Goal: Task Accomplishment & Management: Complete application form

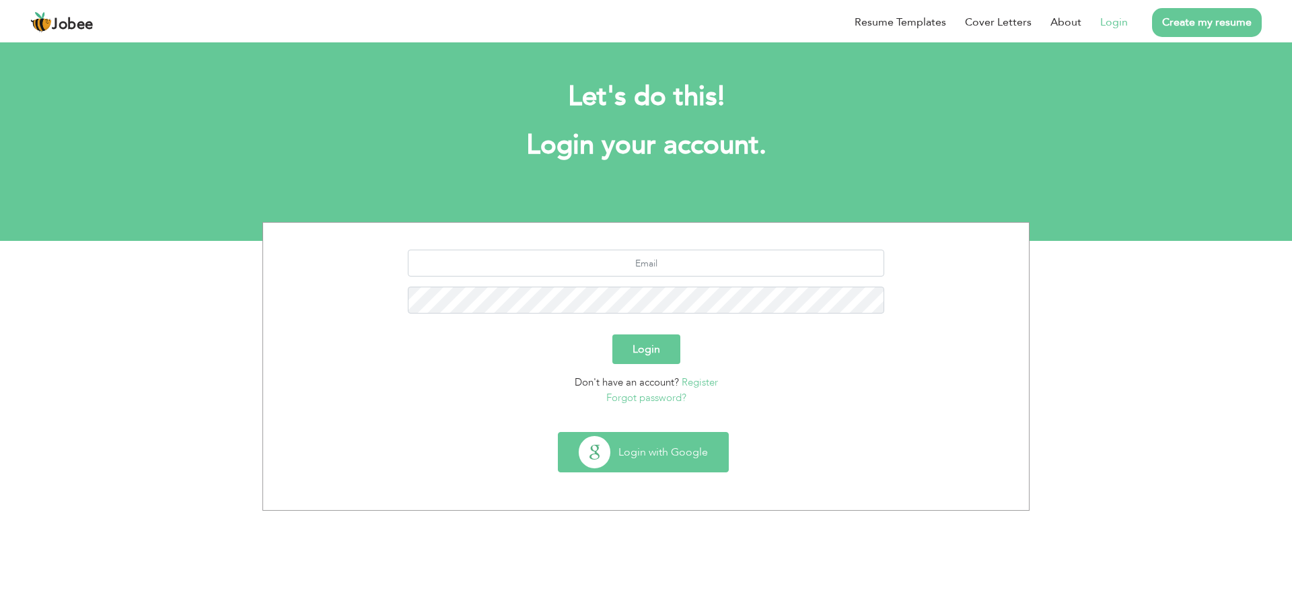
click at [690, 462] on button "Login with Google" at bounding box center [643, 452] width 170 height 39
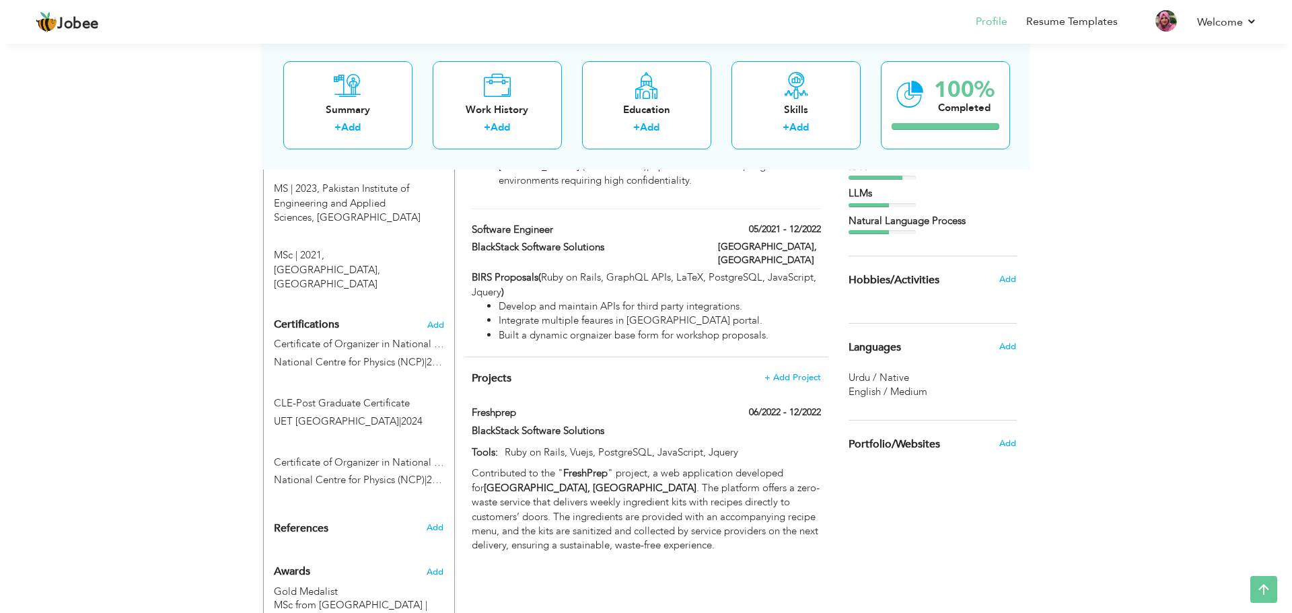
scroll to position [636, 0]
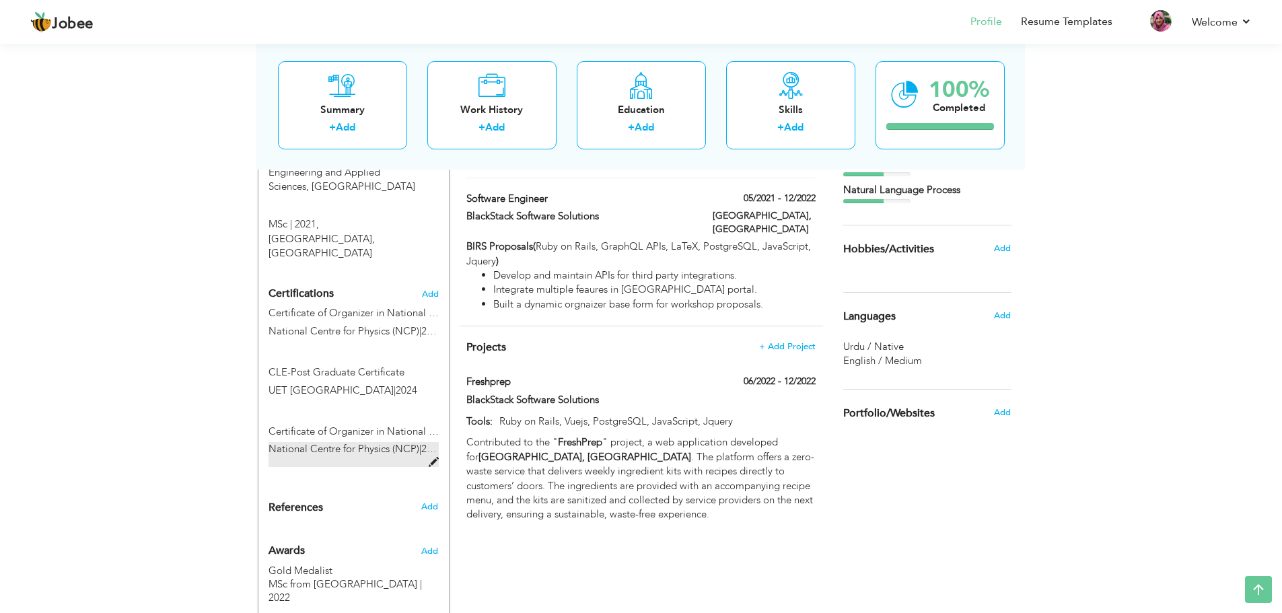
click at [433, 457] on span at bounding box center [434, 462] width 10 height 10
type input "Certificate of Organizer in National Artificial Intelligence Seminar (NAIS-2024)"
type input "National Centre for Physics (NCP)"
type input "2024"
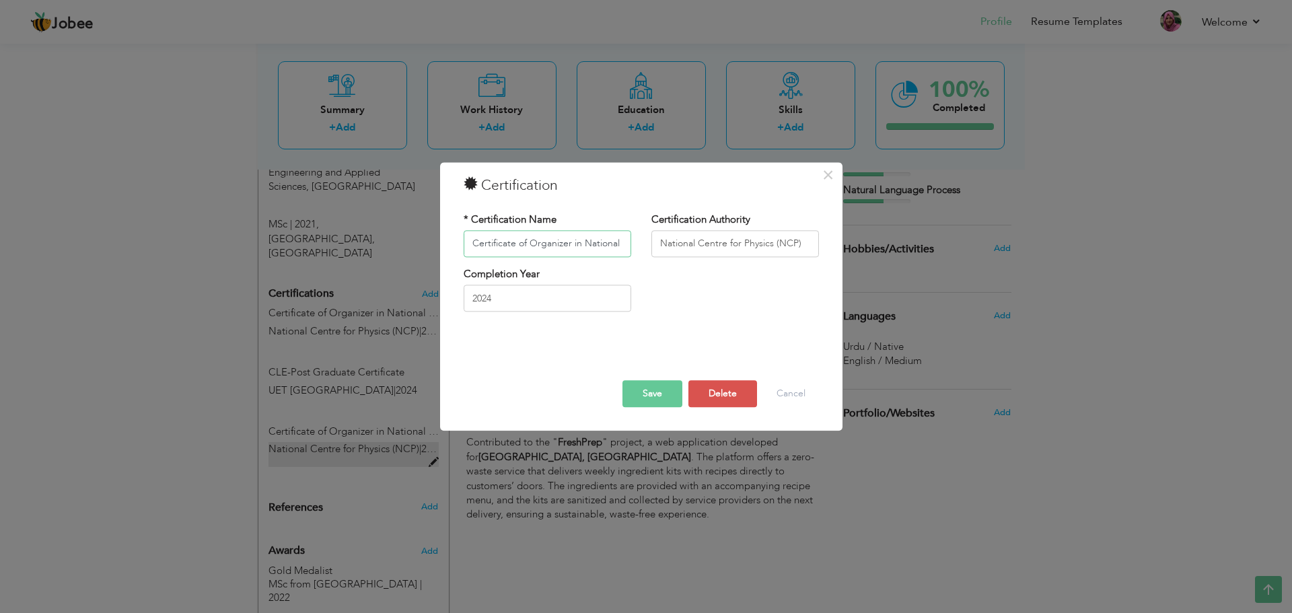
scroll to position [0, 172]
click at [536, 241] on input "Certificate of Organizer in National Artificial Intelligence Seminar (NAIS-2024)" at bounding box center [548, 243] width 168 height 27
drag, startPoint x: 569, startPoint y: 241, endPoint x: 425, endPoint y: 250, distance: 144.2
click at [422, 250] on div "× Certification * Certification Name Certificate of Organizer in National Artif…" at bounding box center [646, 306] width 1292 height 613
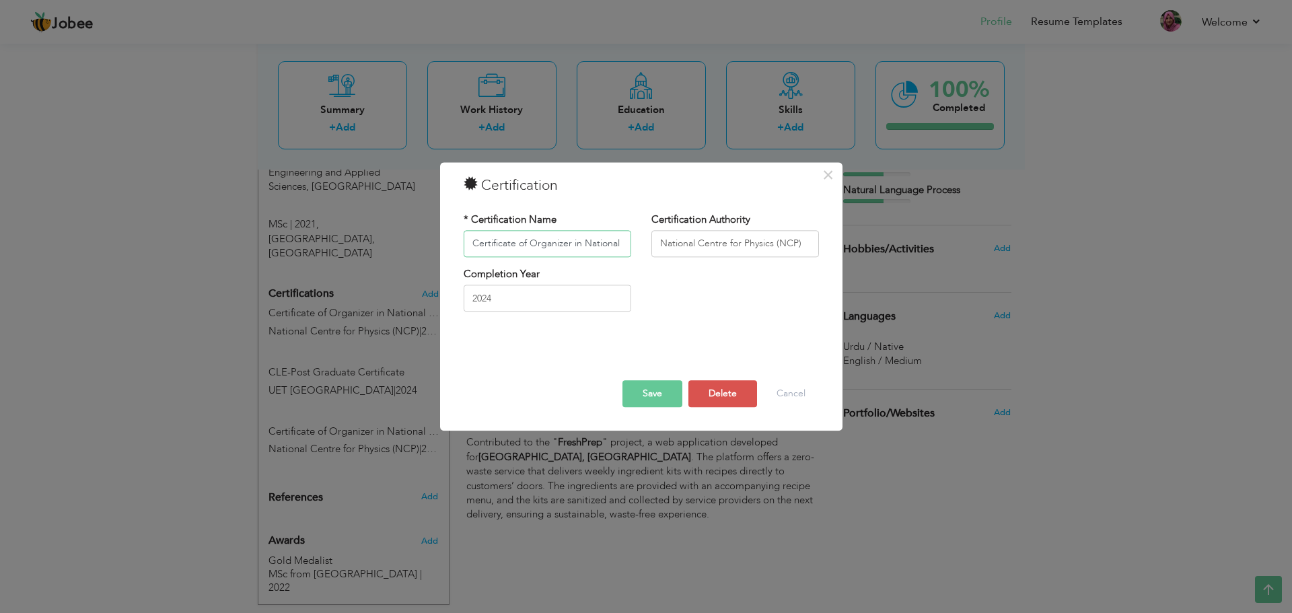
click at [494, 244] on input "Certificate of Organizer in National Artificial Intelligence Seminar (NAIS-2024)" at bounding box center [548, 243] width 168 height 27
drag, startPoint x: 521, startPoint y: 244, endPoint x: 568, endPoint y: 247, distance: 47.2
click at [568, 247] on input "Certificate of Organizer in National Artificial Intelligence Seminar (NAIS-2024)" at bounding box center [548, 243] width 168 height 27
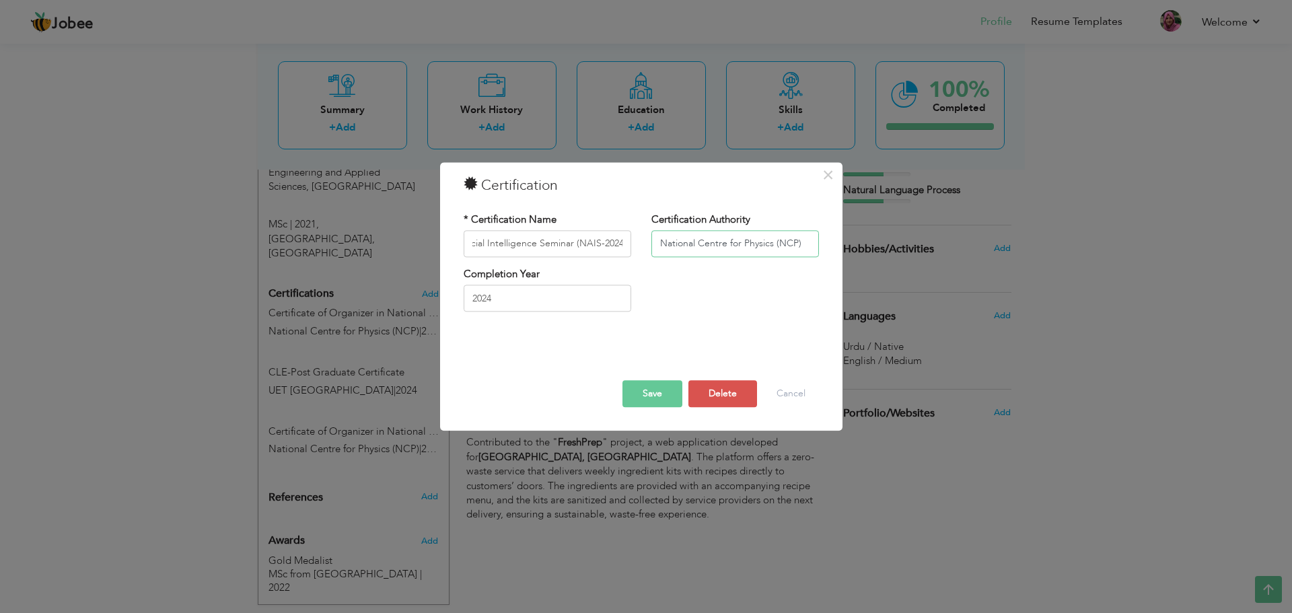
scroll to position [0, 0]
drag, startPoint x: 776, startPoint y: 242, endPoint x: 640, endPoint y: 256, distance: 137.3
click at [640, 256] on div "* Certification Name Certificate of Organizer in National Artificial Intelligen…" at bounding box center [640, 240] width 375 height 54
click at [783, 231] on input "National Centre for Physics (NCP)" at bounding box center [735, 243] width 168 height 27
click at [630, 393] on button "Save" at bounding box center [652, 393] width 60 height 27
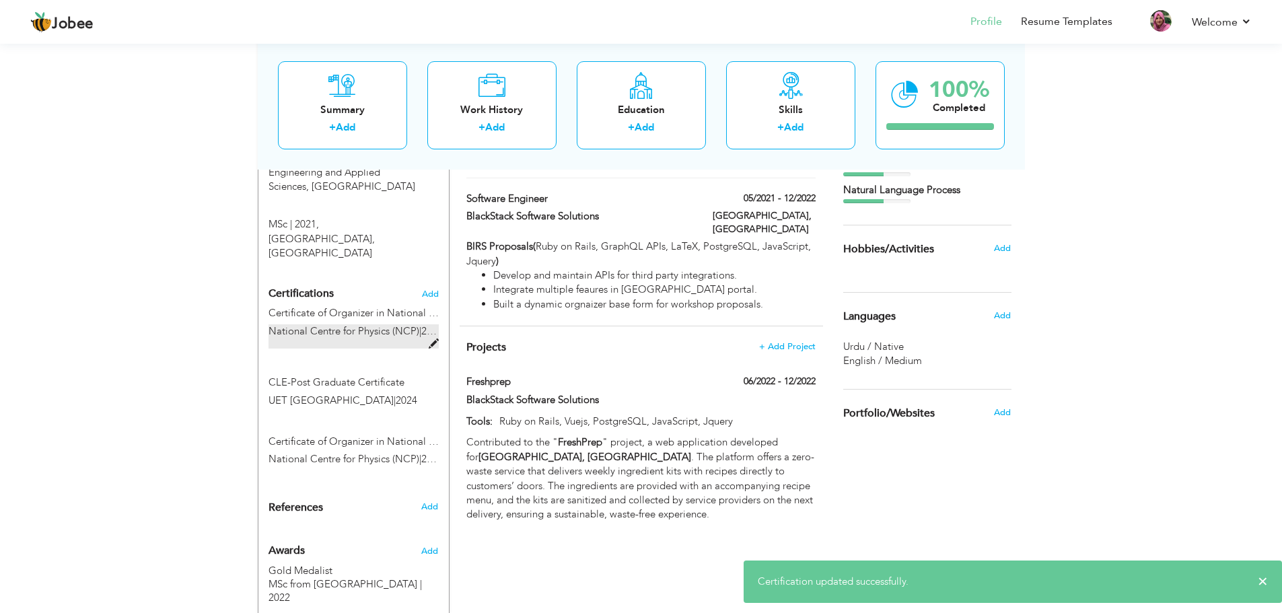
click at [433, 339] on span at bounding box center [434, 344] width 10 height 10
type input "Certificate of Organizer in National Artificial Intelligence Seminar (NAIS-2025)"
type input "2025"
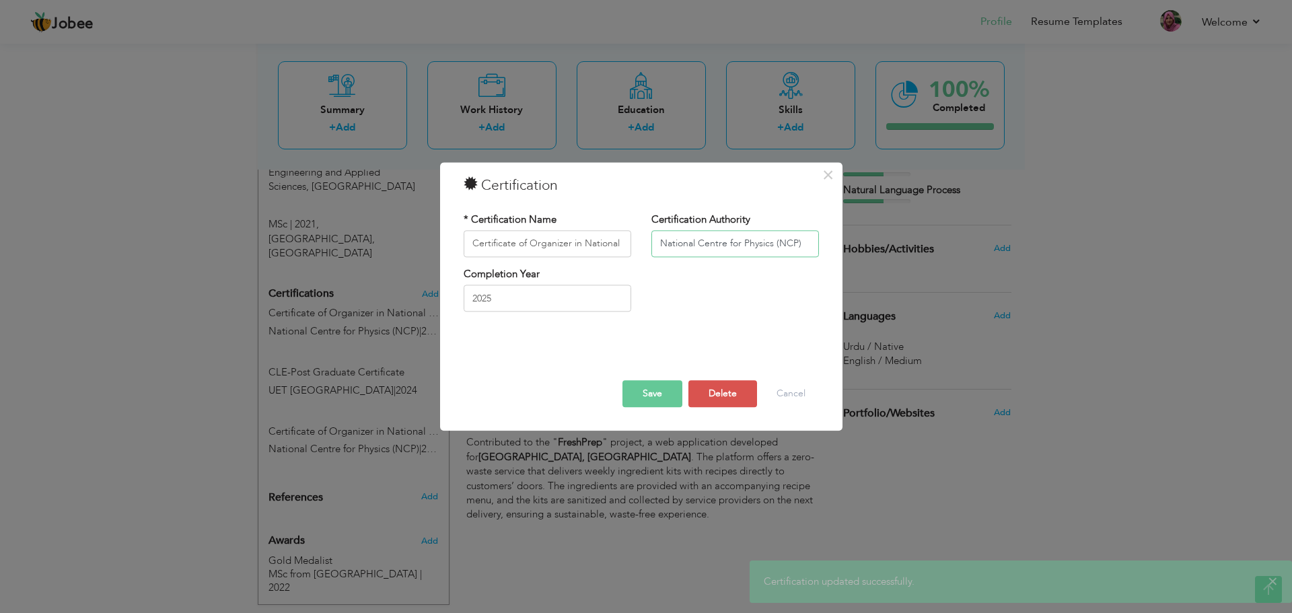
drag, startPoint x: 777, startPoint y: 244, endPoint x: 608, endPoint y: 265, distance: 170.2
click at [608, 265] on div "* Certification Name Certificate of Organizer in National Artificial Intelligen…" at bounding box center [640, 240] width 375 height 54
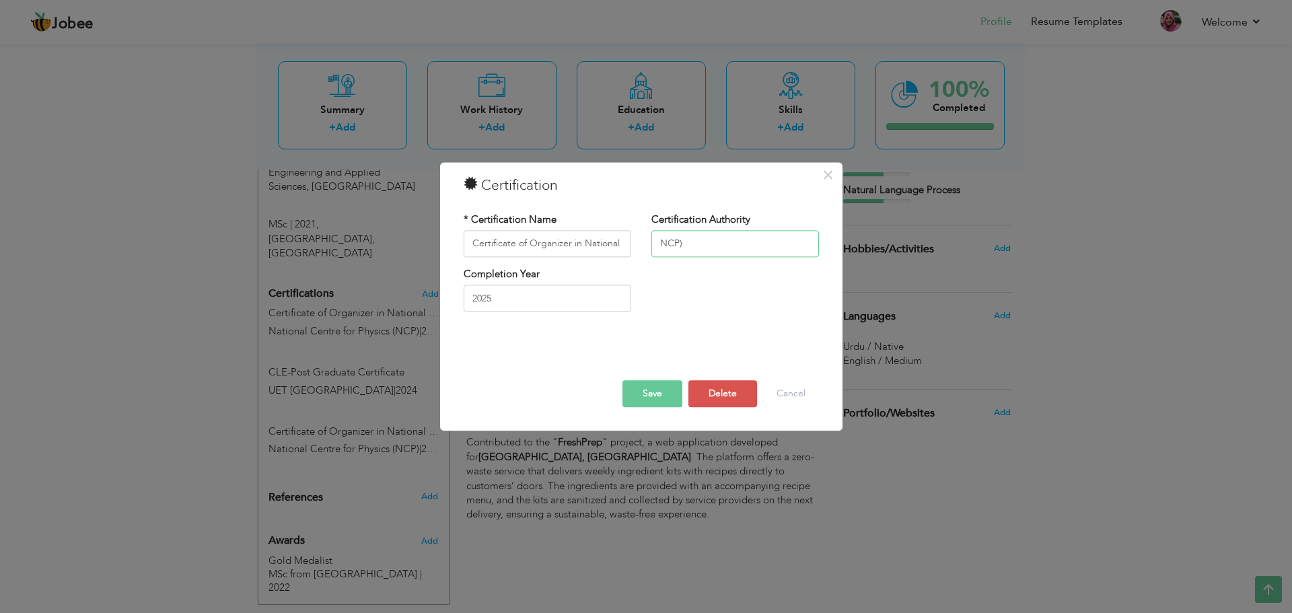
click at [722, 238] on input "NCP)" at bounding box center [735, 243] width 168 height 27
type input "NCP"
click at [574, 244] on input "Certificate of Organizer in National Artificial Intelligence Seminar (NAIS-2025)" at bounding box center [548, 243] width 168 height 27
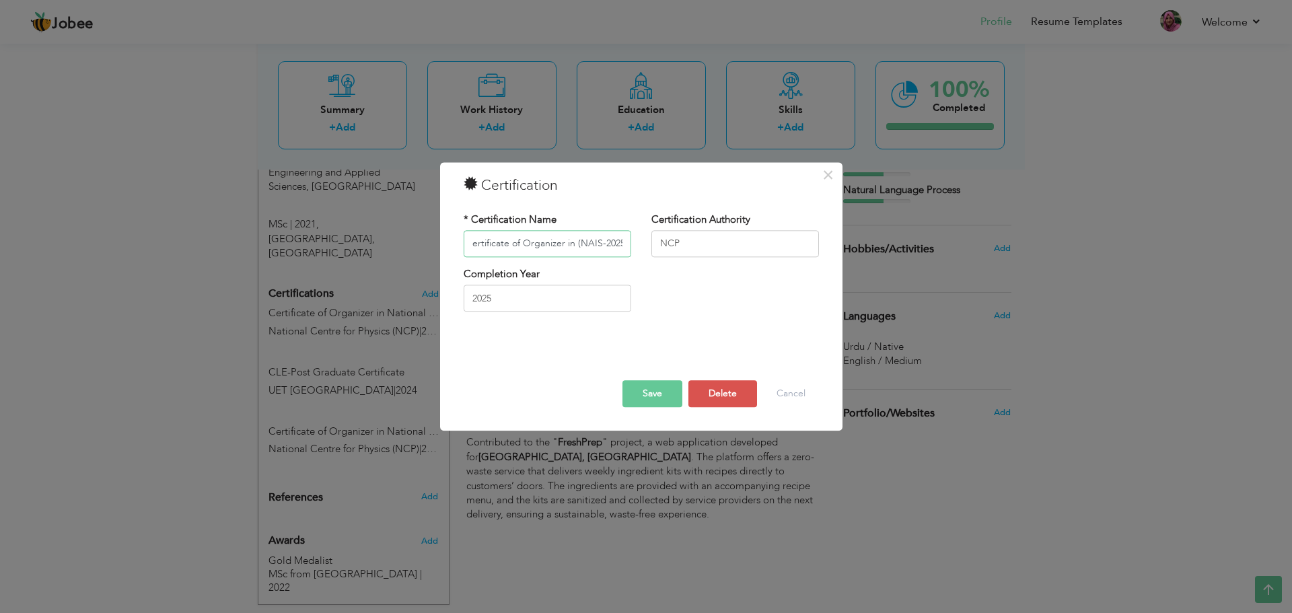
click at [579, 244] on input "Certificate of Organizer in (NAIS-2025)" at bounding box center [548, 243] width 168 height 27
click at [623, 241] on input "Certificate of Organizer in NAIS-2025)" at bounding box center [548, 243] width 168 height 27
type input "Certificate of Organizer in NAIS-2025"
click at [650, 380] on button "Save" at bounding box center [652, 393] width 60 height 27
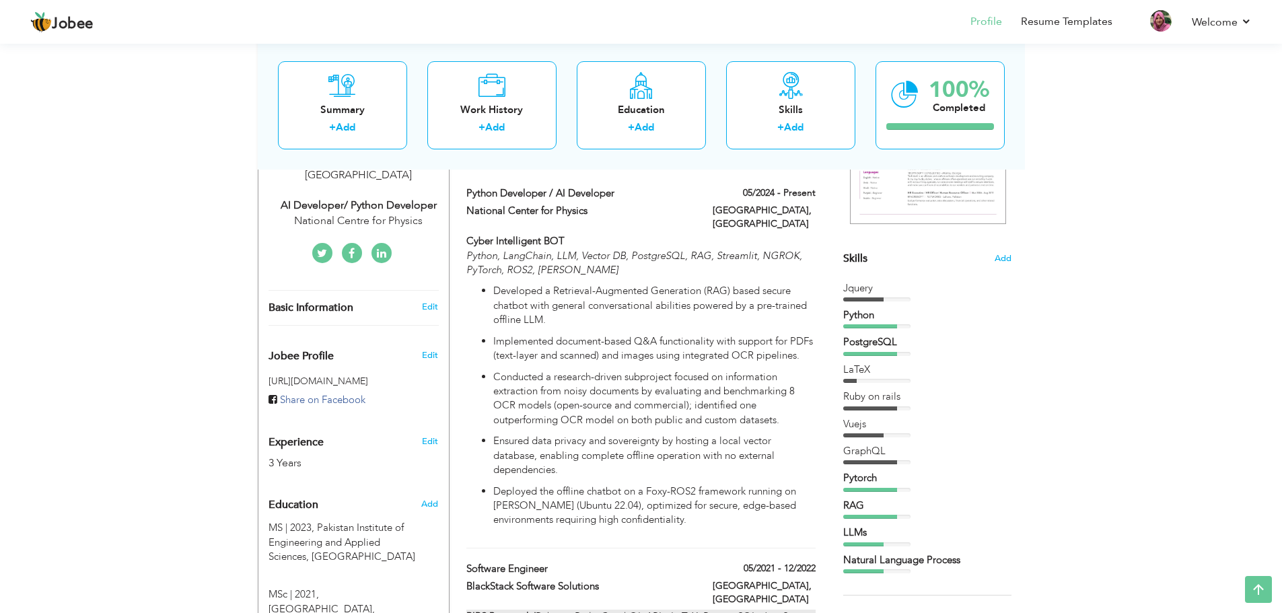
scroll to position [243, 0]
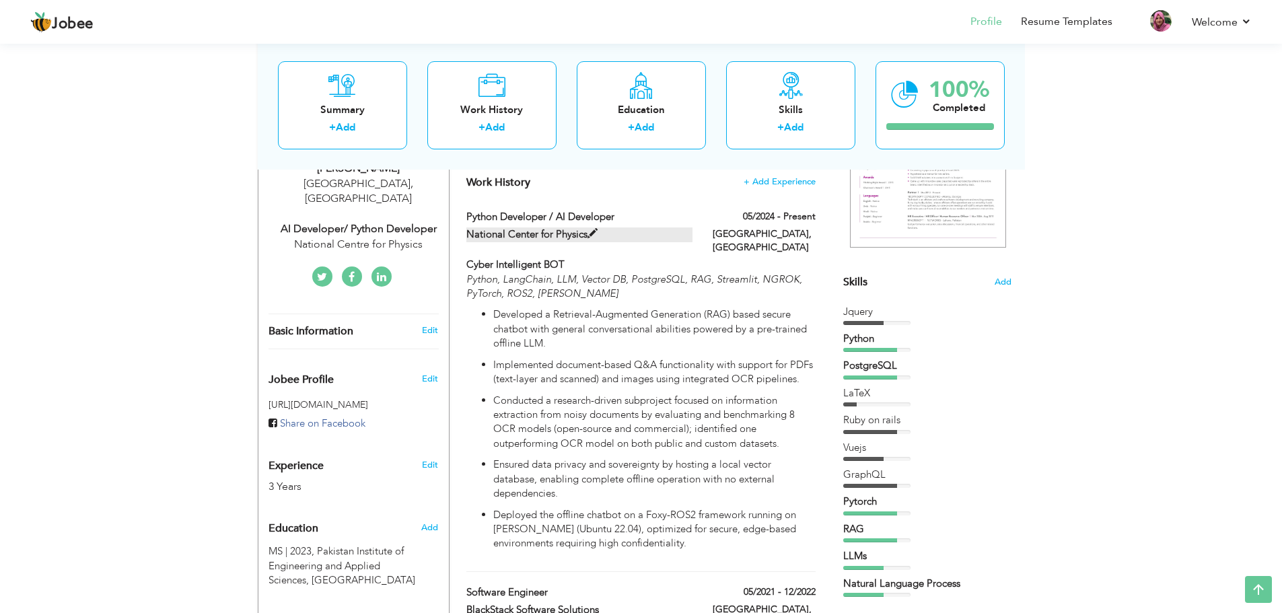
click at [588, 233] on span at bounding box center [592, 234] width 10 height 10
type input "Python Developer / AI Developer"
type input "National Center for Physics"
type input "05/2024"
type input "[GEOGRAPHIC_DATA]"
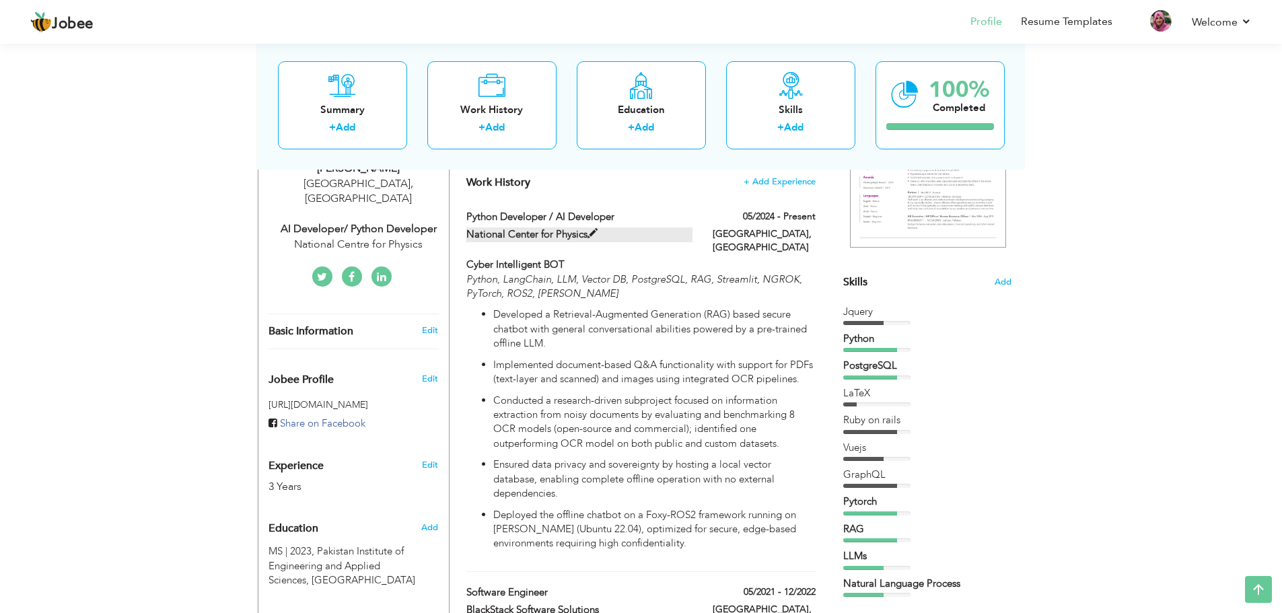
type input "[GEOGRAPHIC_DATA]"
checkbox input "true"
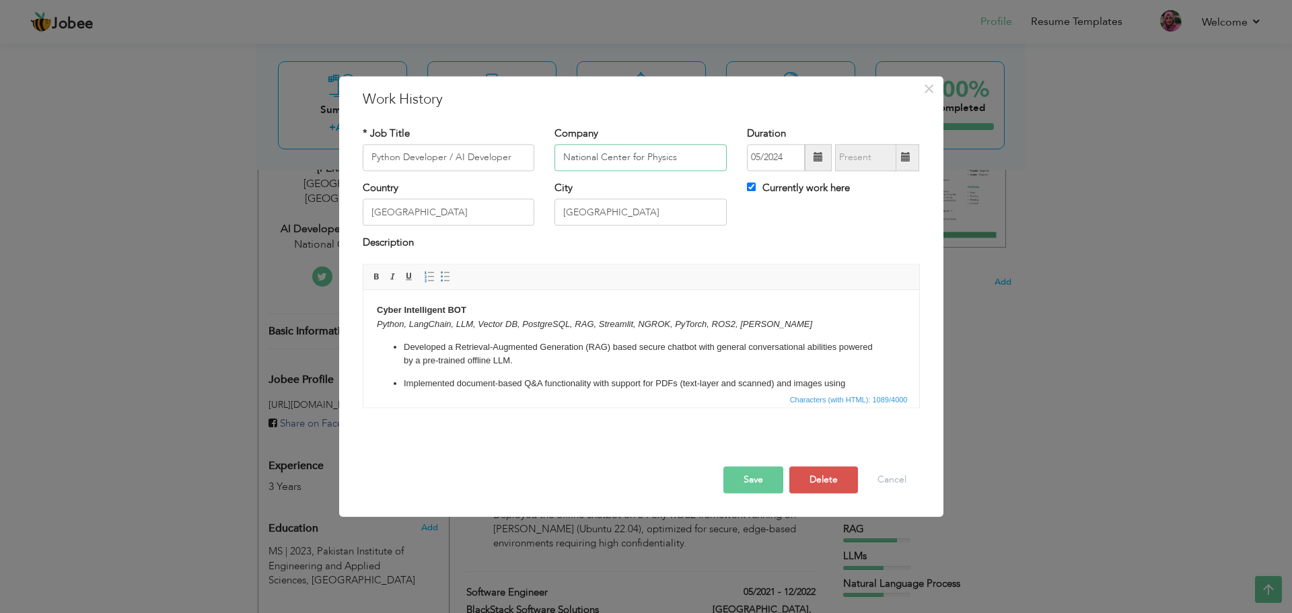
drag, startPoint x: 681, startPoint y: 160, endPoint x: 552, endPoint y: 170, distance: 129.6
click at [552, 170] on div "Company National Center for Physics" at bounding box center [640, 153] width 192 height 54
click at [573, 167] on input "National Center for Physics" at bounding box center [640, 157] width 172 height 27
drag, startPoint x: 566, startPoint y: 159, endPoint x: 694, endPoint y: 153, distance: 127.3
click at [694, 153] on input "National Center for Physics" at bounding box center [640, 157] width 172 height 27
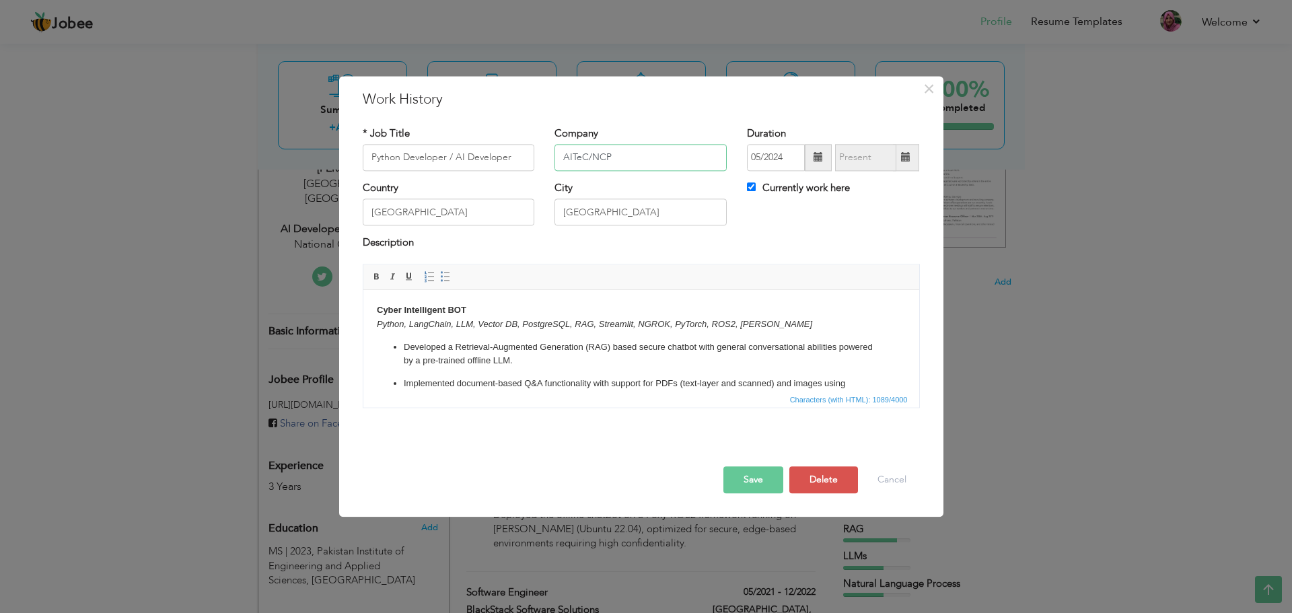
type input "AITeC/NCP"
click at [752, 479] on button "Save" at bounding box center [753, 479] width 60 height 27
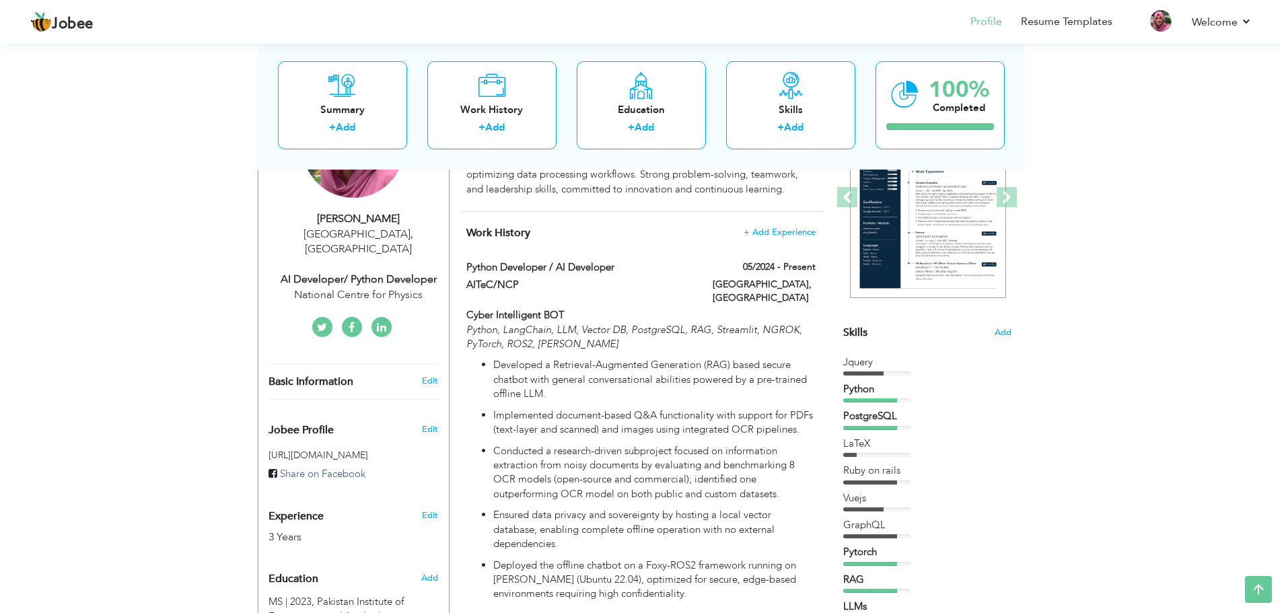
scroll to position [0, 0]
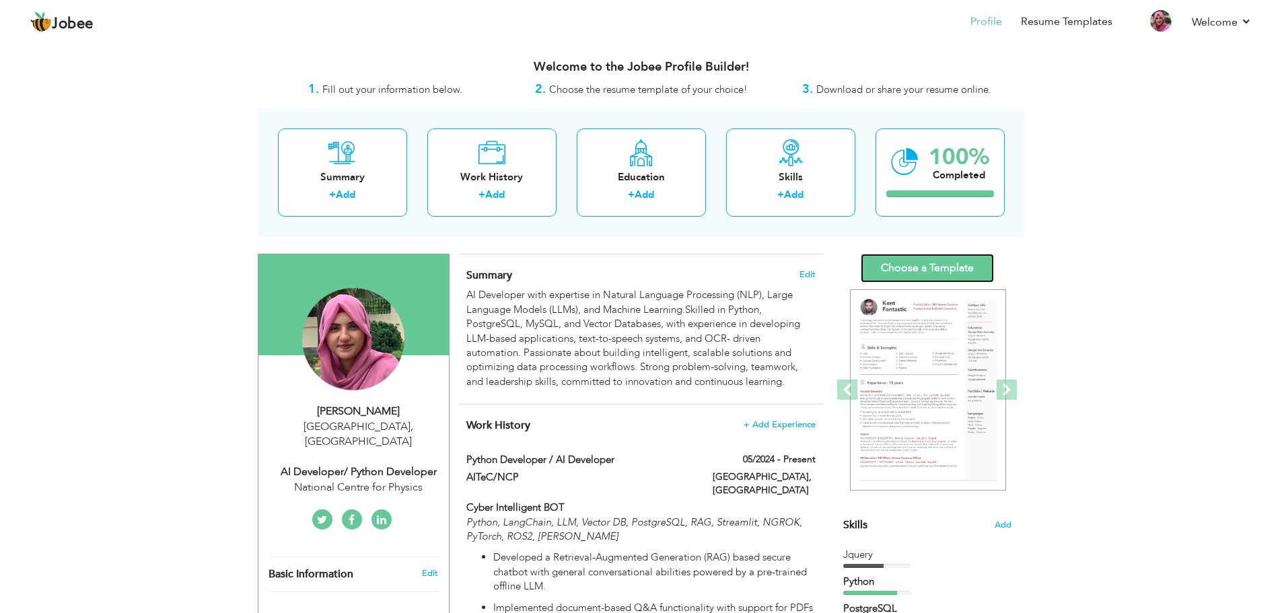
click at [967, 274] on link "Choose a Template" at bounding box center [926, 268] width 133 height 29
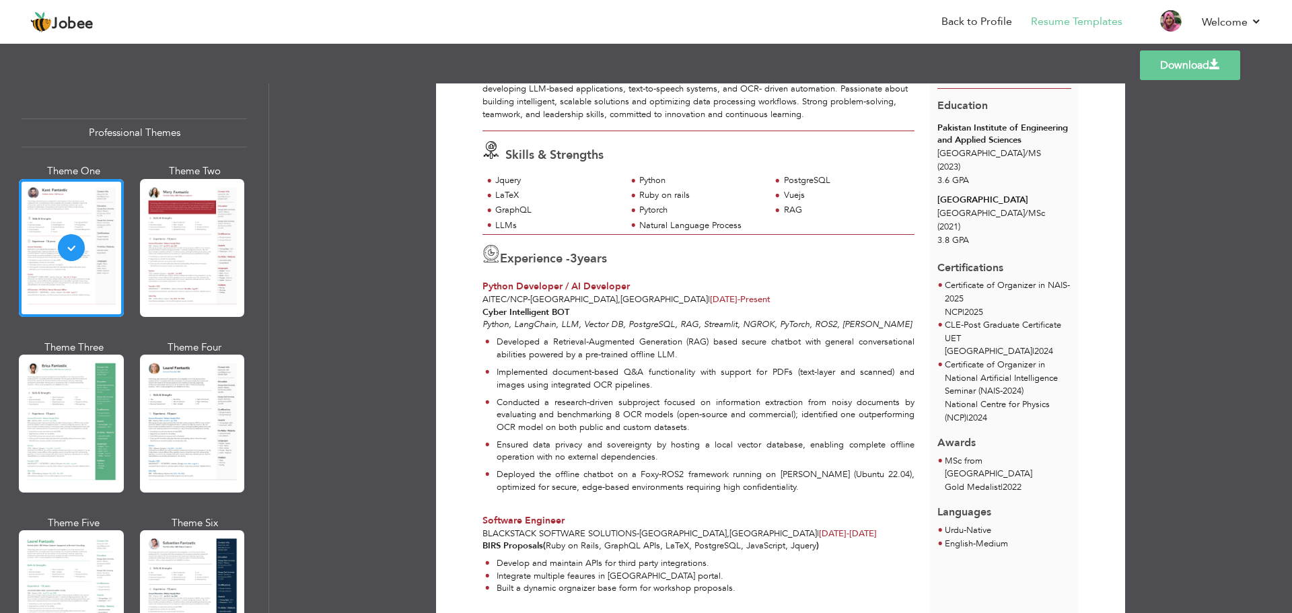
scroll to position [122, 0]
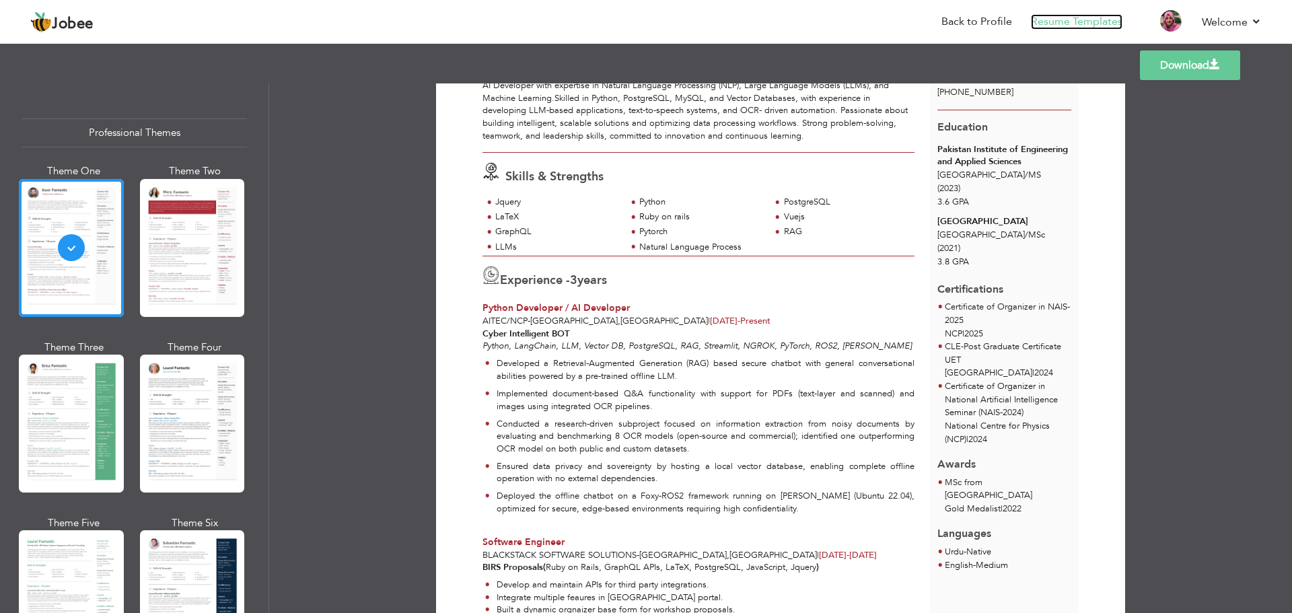
click at [1090, 16] on link "Resume Templates" at bounding box center [1076, 21] width 91 height 15
click at [994, 21] on link "Back to Profile" at bounding box center [976, 21] width 71 height 15
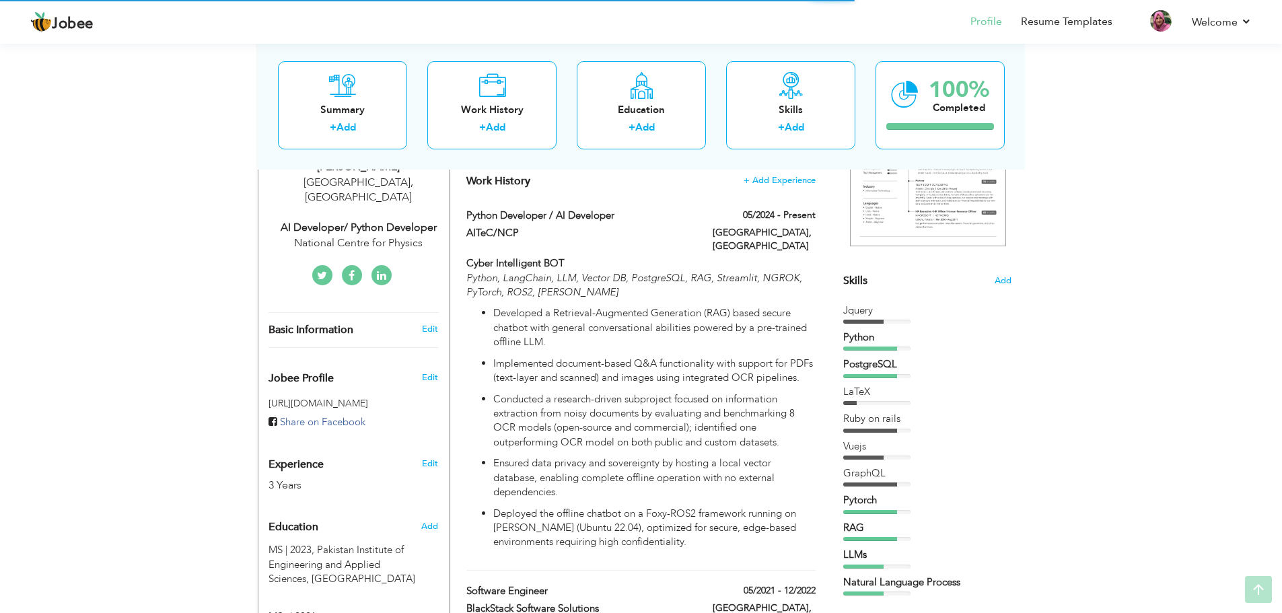
scroll to position [269, 0]
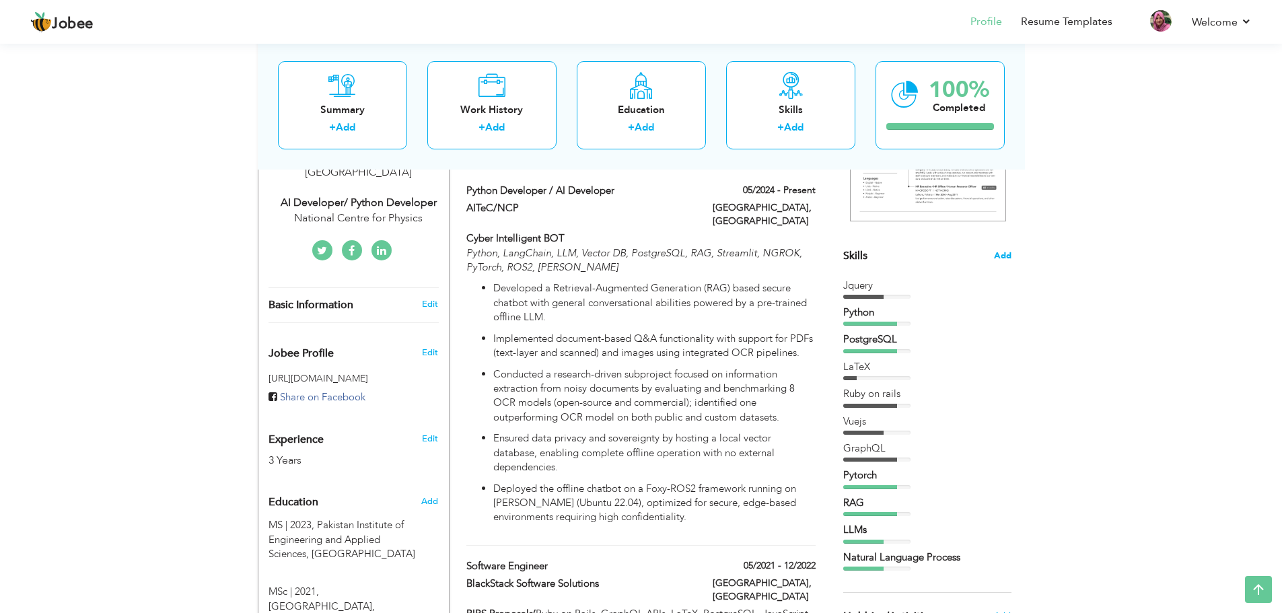
click at [998, 251] on span "Add" at bounding box center [1002, 256] width 17 height 13
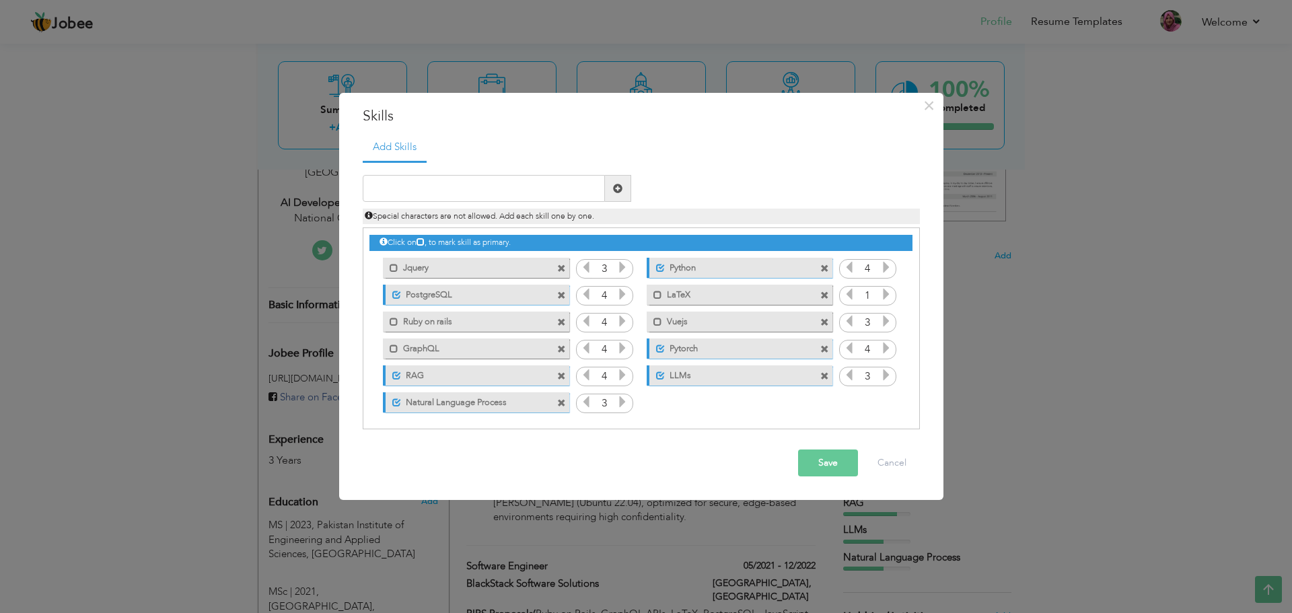
click at [560, 268] on span at bounding box center [561, 268] width 9 height 9
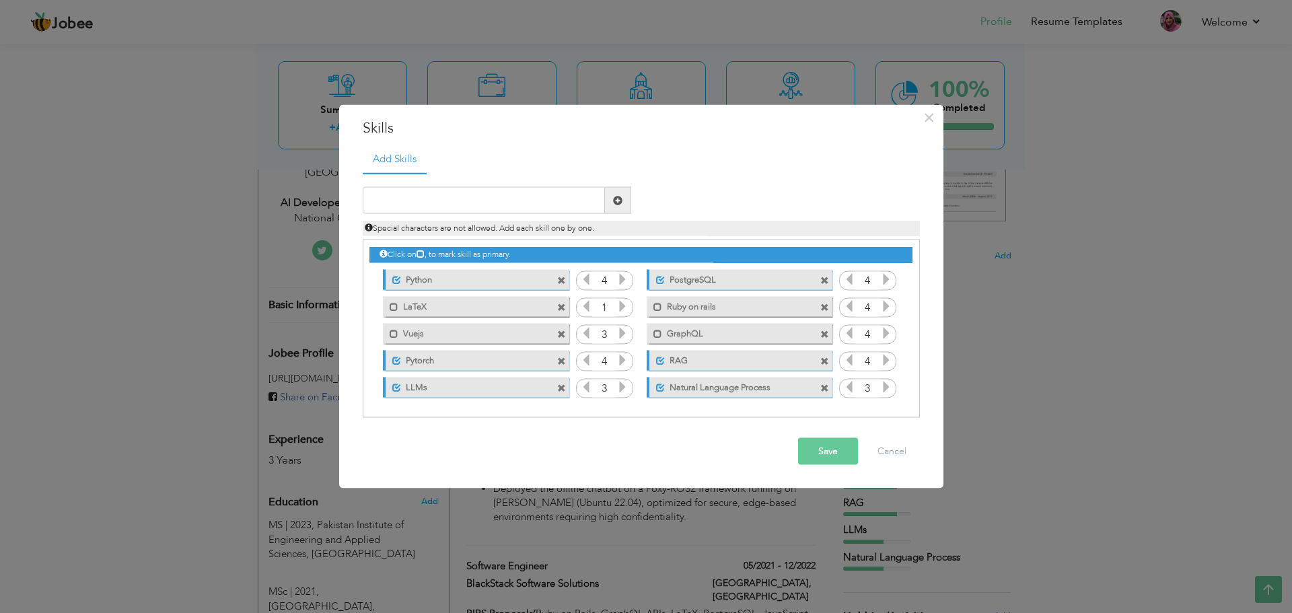
click at [562, 303] on span at bounding box center [561, 307] width 9 height 9
click at [564, 333] on span at bounding box center [561, 334] width 9 height 9
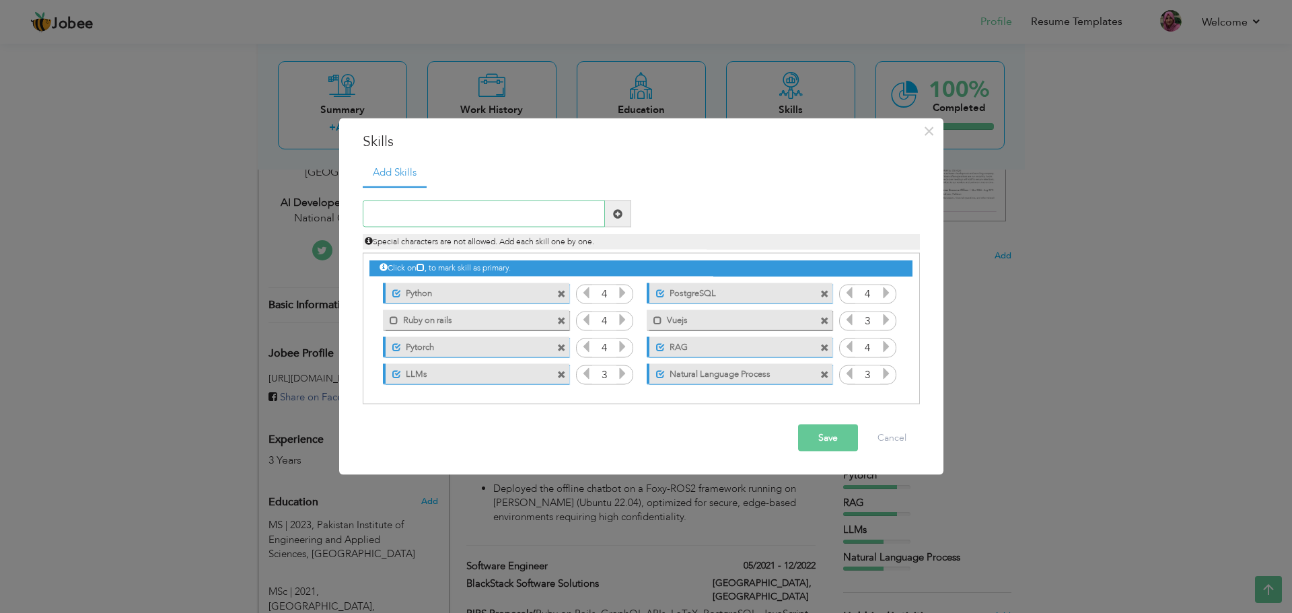
click at [554, 219] on input "text" at bounding box center [484, 213] width 242 height 27
click at [371, 215] on input "langchain" at bounding box center [484, 213] width 242 height 27
click at [366, 218] on input "angchain" at bounding box center [484, 213] width 242 height 27
type input "Langchain"
click at [612, 205] on span at bounding box center [618, 213] width 26 height 27
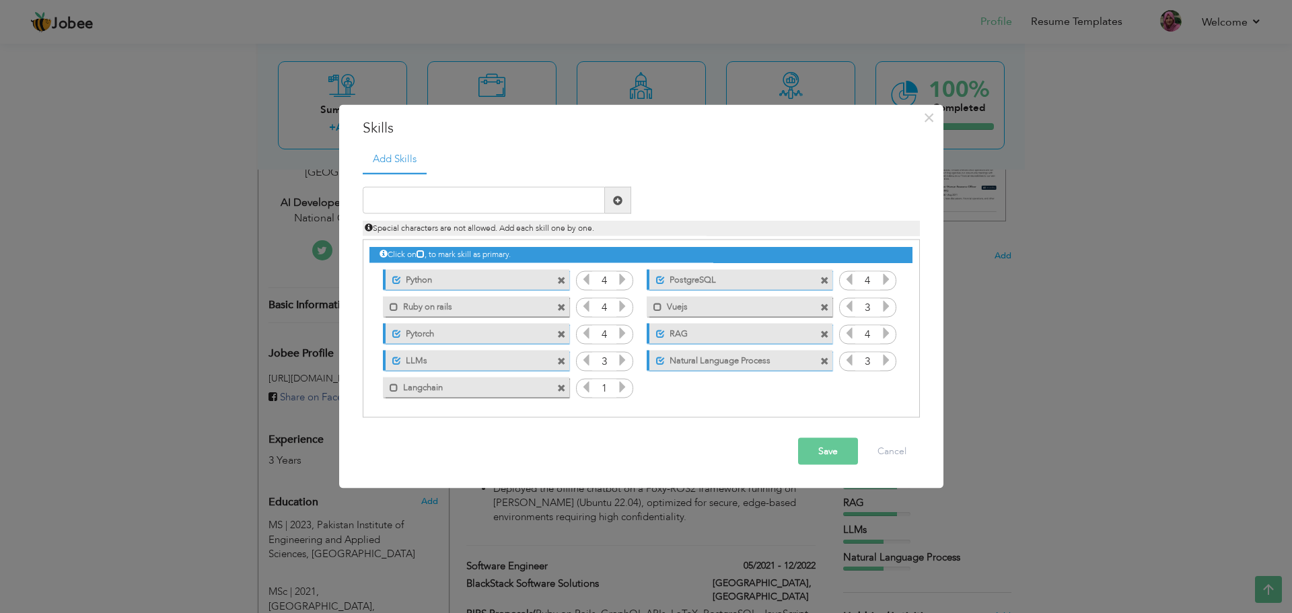
click at [620, 389] on icon at bounding box center [622, 387] width 12 height 12
click at [823, 303] on span at bounding box center [824, 307] width 9 height 9
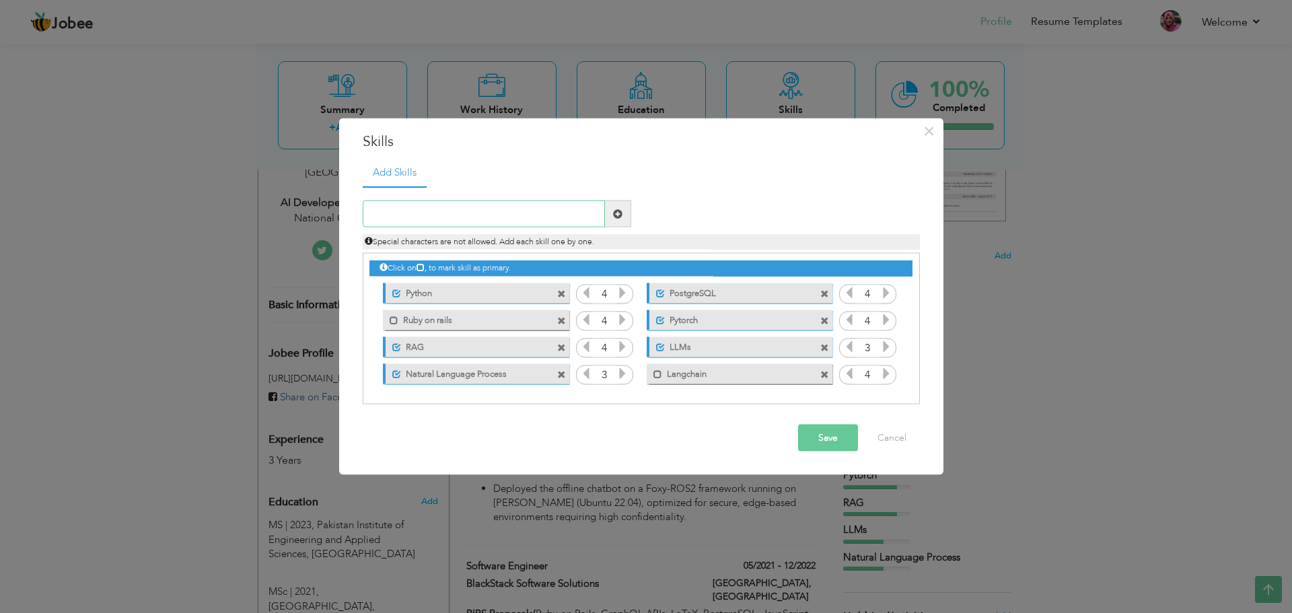
click at [450, 213] on input "text" at bounding box center [484, 213] width 242 height 27
drag, startPoint x: 683, startPoint y: 135, endPoint x: 673, endPoint y: 161, distance: 28.1
click at [673, 161] on div "× Skills Add Skills" at bounding box center [641, 296] width 604 height 357
click at [807, 437] on button "Save" at bounding box center [828, 437] width 60 height 27
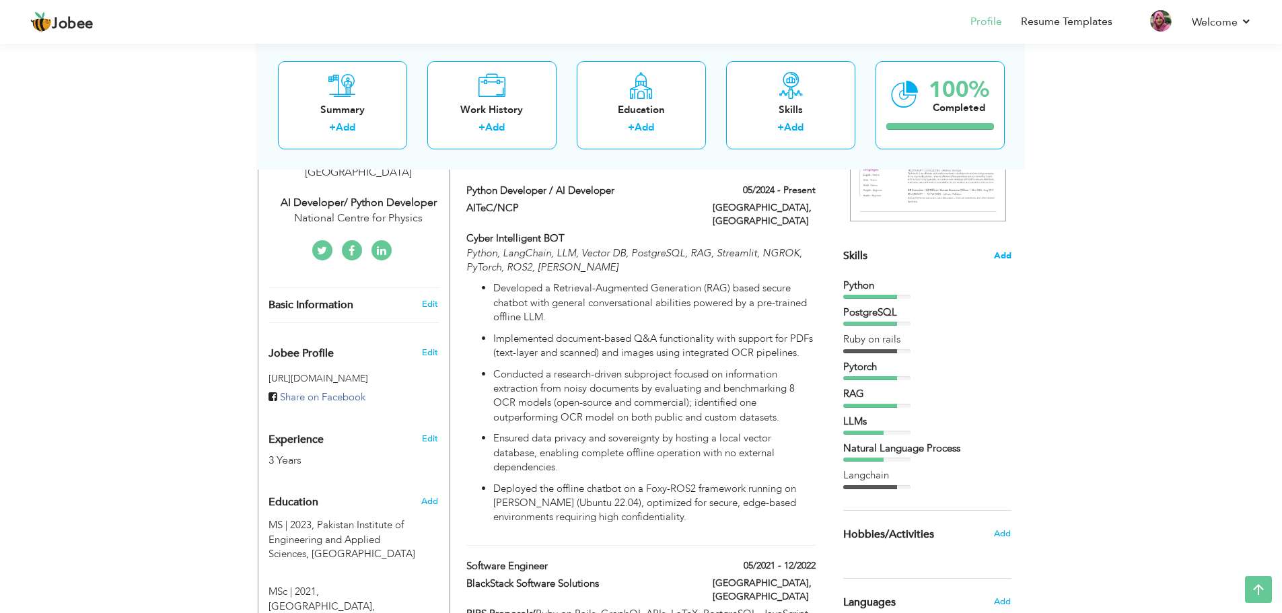
click at [1006, 250] on span "Add" at bounding box center [1002, 256] width 17 height 13
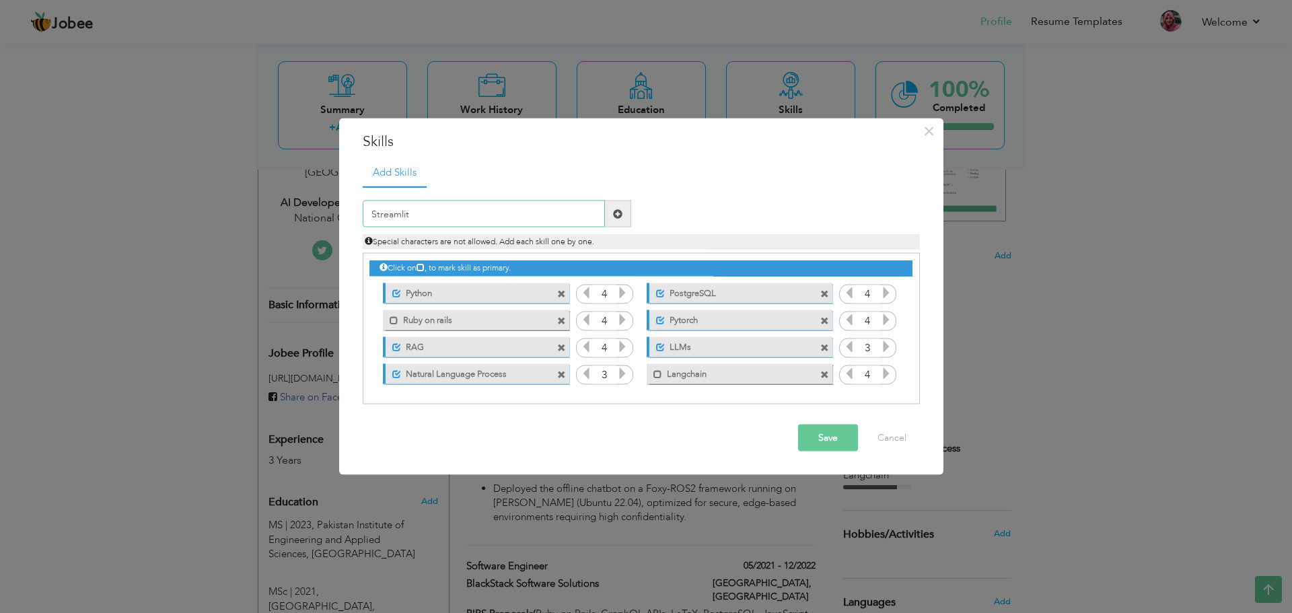
type input "Streamlit"
click at [615, 217] on span at bounding box center [618, 213] width 26 height 27
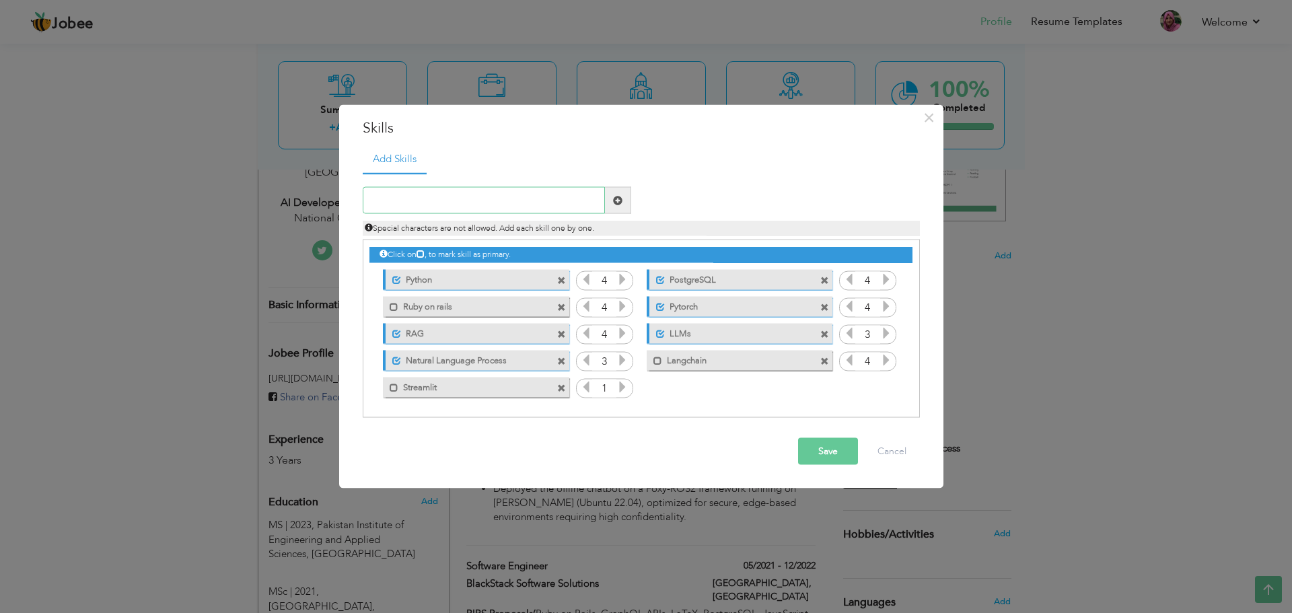
click at [513, 201] on input "text" at bounding box center [484, 200] width 242 height 27
click at [806, 439] on button "Save" at bounding box center [828, 451] width 60 height 27
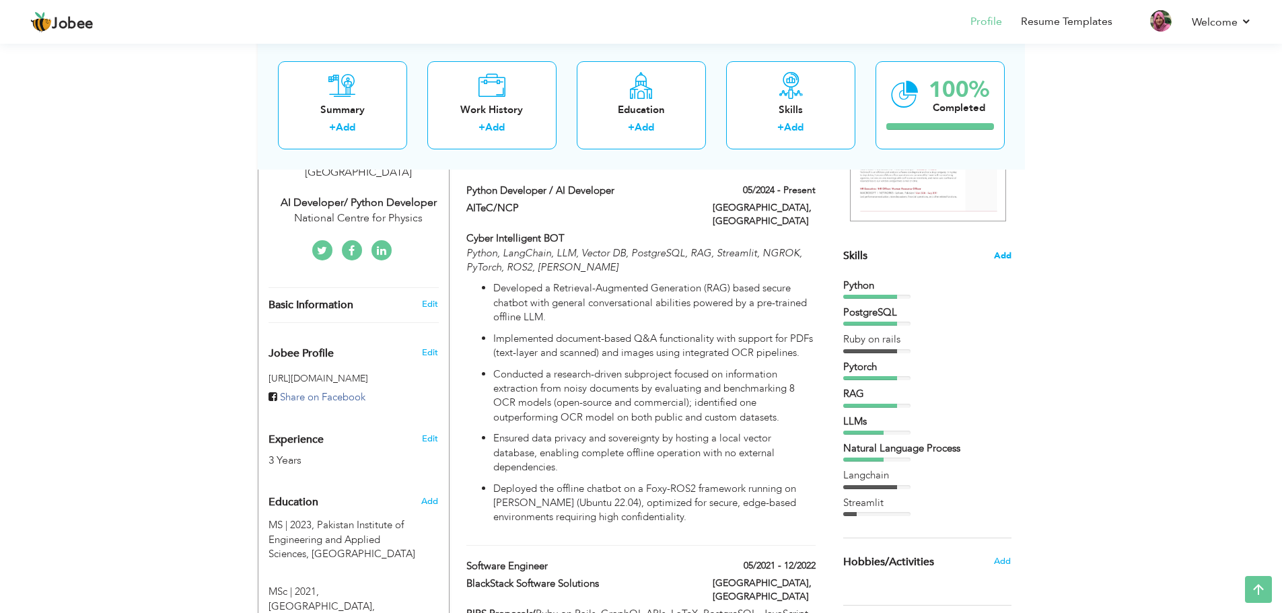
click at [1000, 256] on span "Add" at bounding box center [1002, 256] width 17 height 13
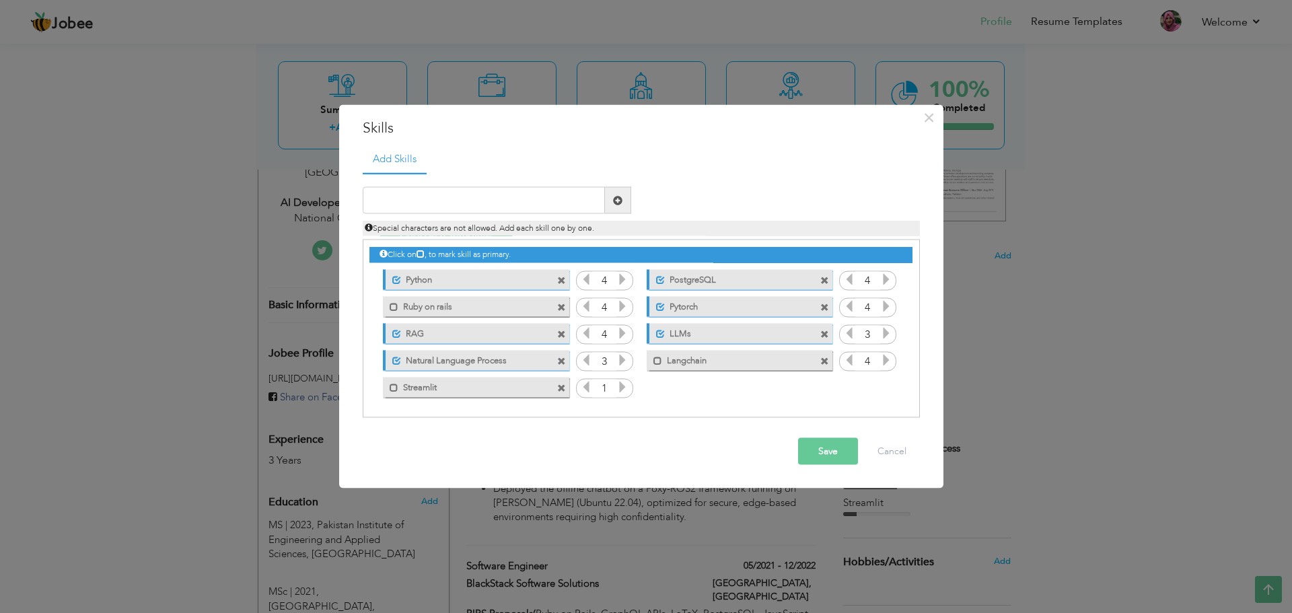
click at [622, 390] on icon at bounding box center [622, 387] width 12 height 12
click at [394, 390] on span at bounding box center [394, 387] width 9 height 9
click at [661, 360] on span at bounding box center [657, 360] width 9 height 9
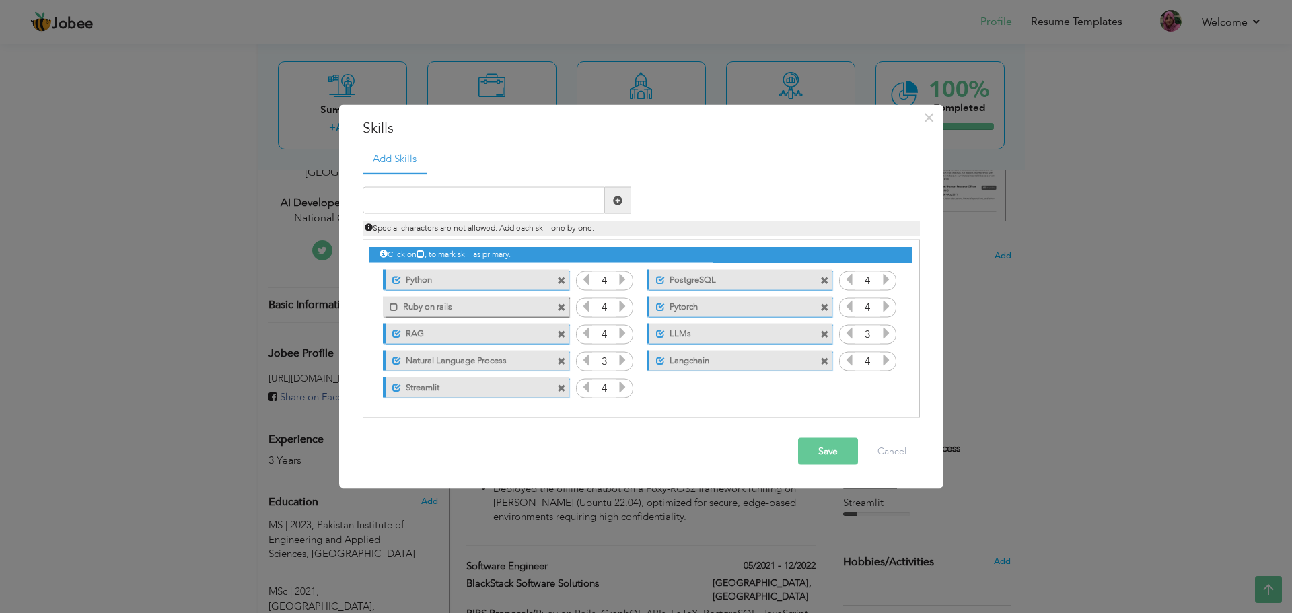
click at [807, 455] on button "Save" at bounding box center [828, 451] width 60 height 27
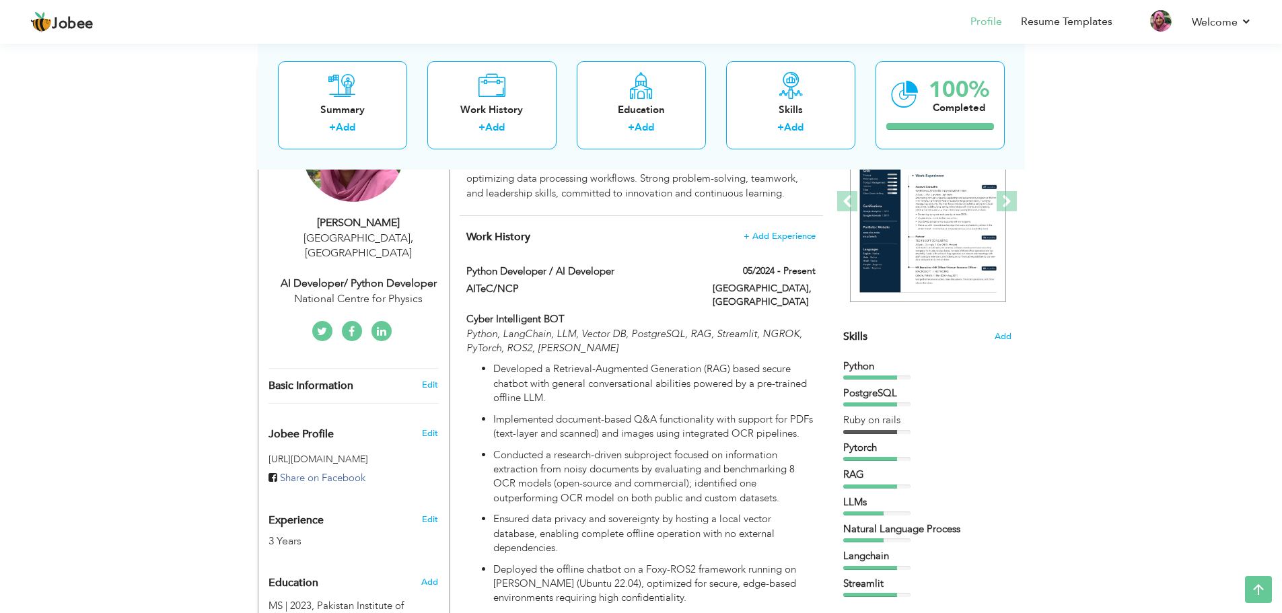
scroll to position [0, 0]
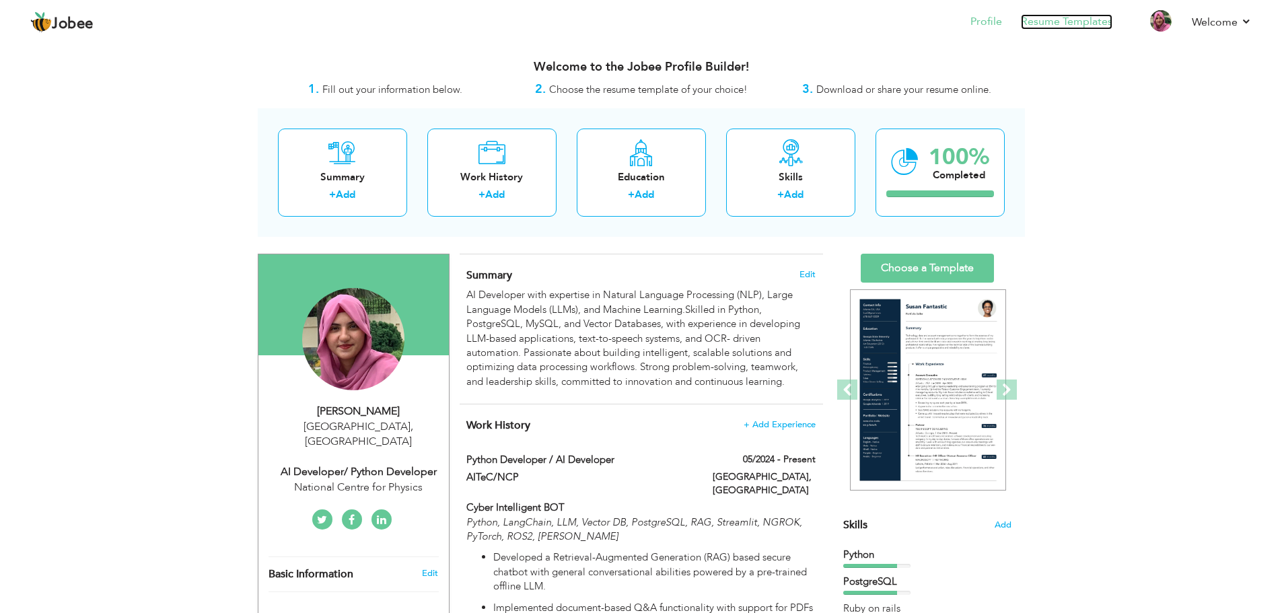
click at [1049, 20] on link "Resume Templates" at bounding box center [1066, 21] width 91 height 15
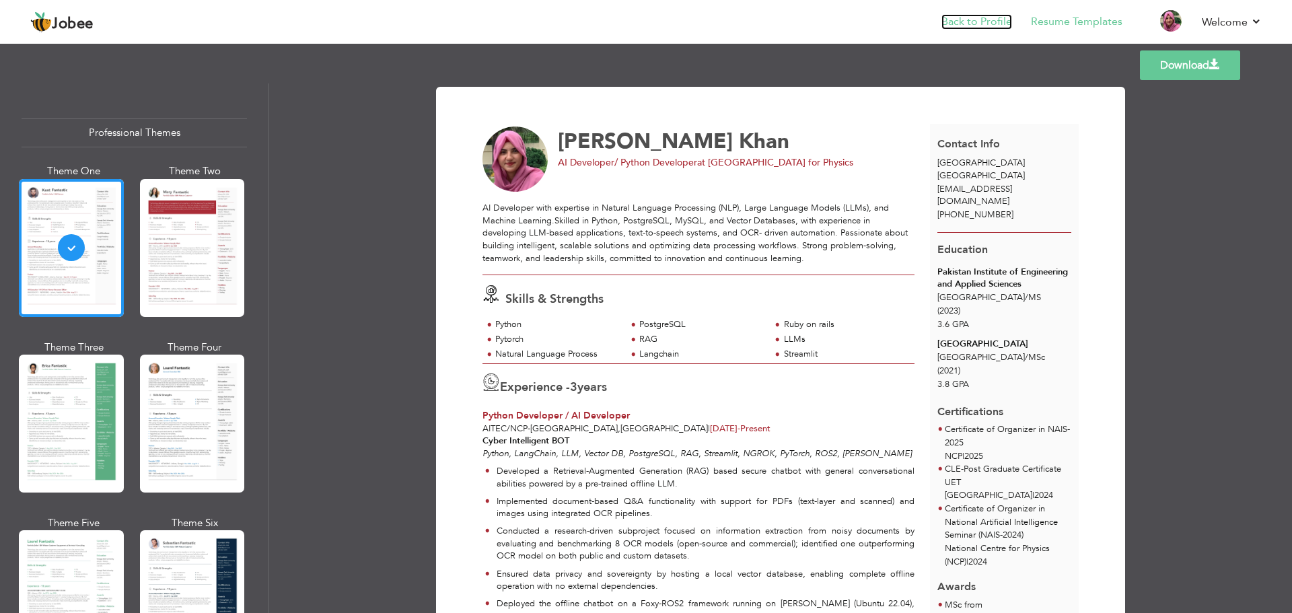
click at [992, 23] on link "Back to Profile" at bounding box center [976, 21] width 71 height 15
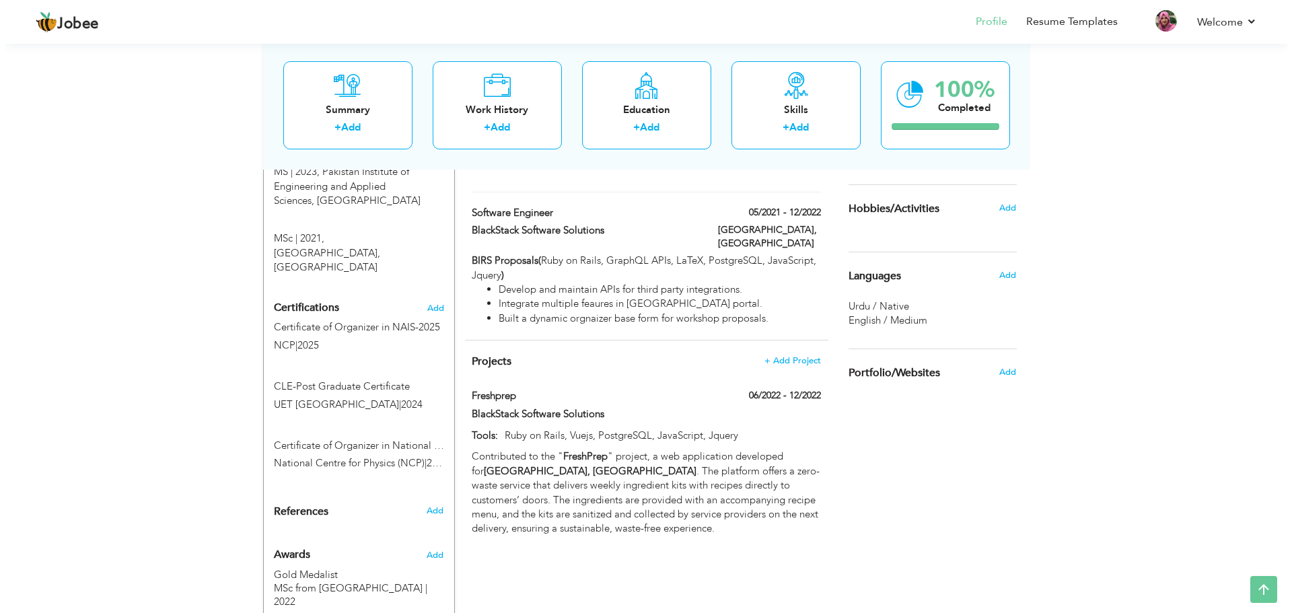
scroll to position [636, 0]
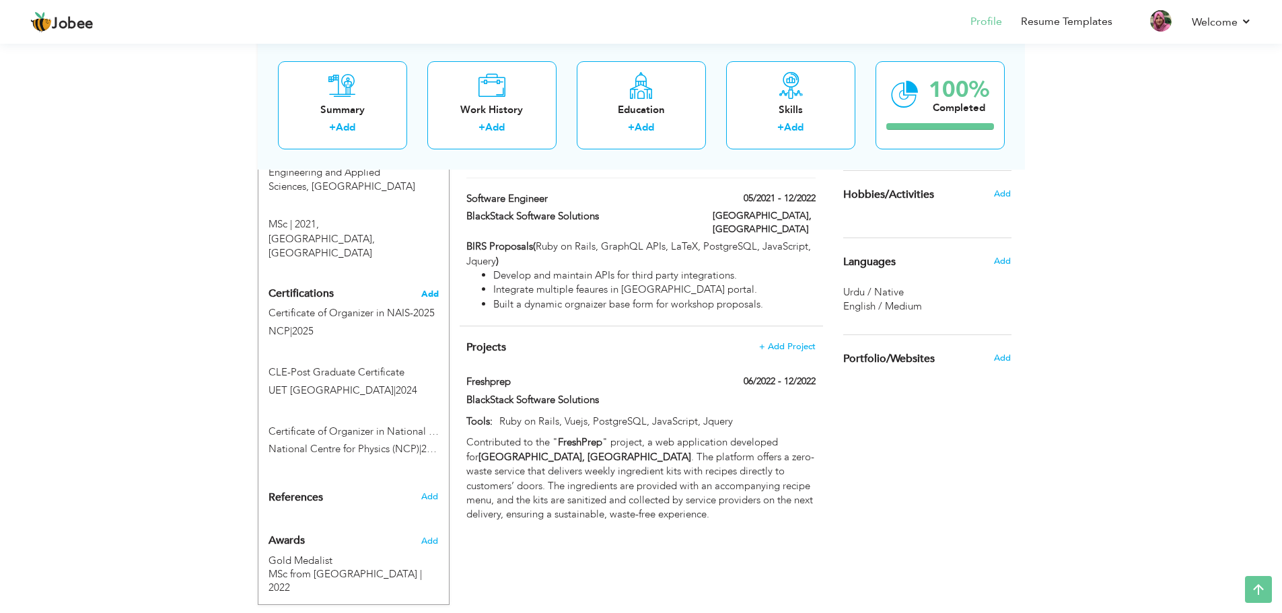
click at [434, 289] on span "Add" at bounding box center [429, 293] width 17 height 9
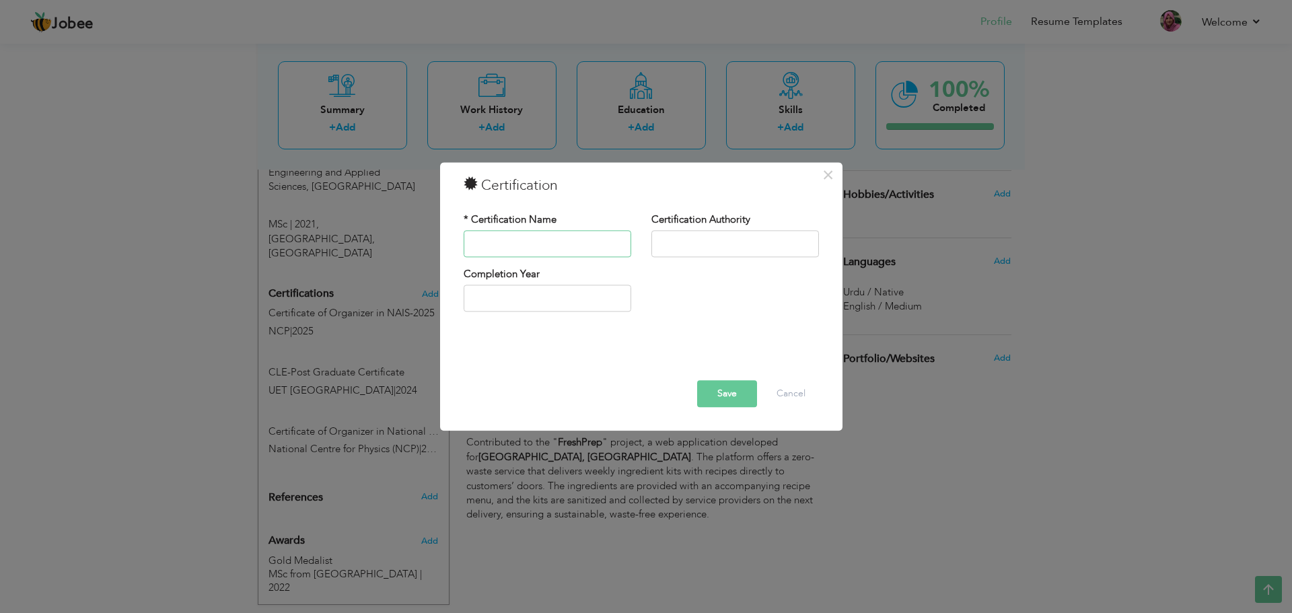
click at [501, 247] on input "text" at bounding box center [548, 243] width 168 height 27
drag, startPoint x: 530, startPoint y: 239, endPoint x: 639, endPoint y: 257, distance: 110.4
click at [639, 257] on div "* Certification Name Certificate of Organizer in NAIS-2025" at bounding box center [547, 240] width 188 height 54
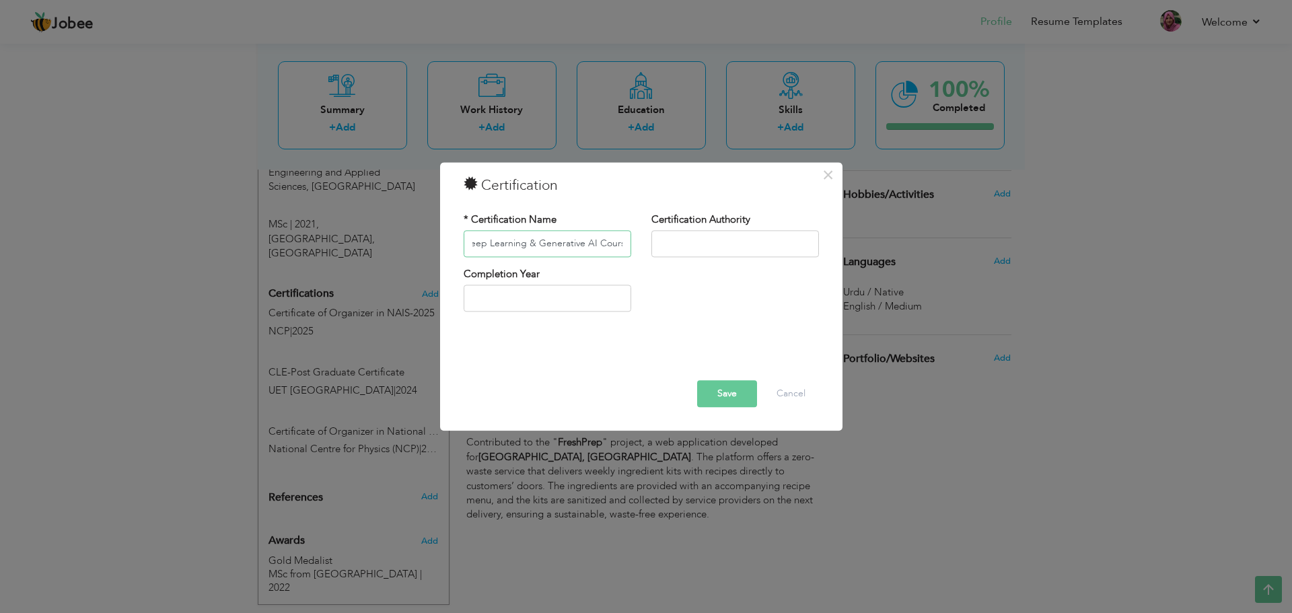
type input "Certificate of Instructor in Advanced Machine Learning, Deep Learning & Generat…"
type input "2025"
click at [527, 303] on input "2025" at bounding box center [548, 298] width 168 height 27
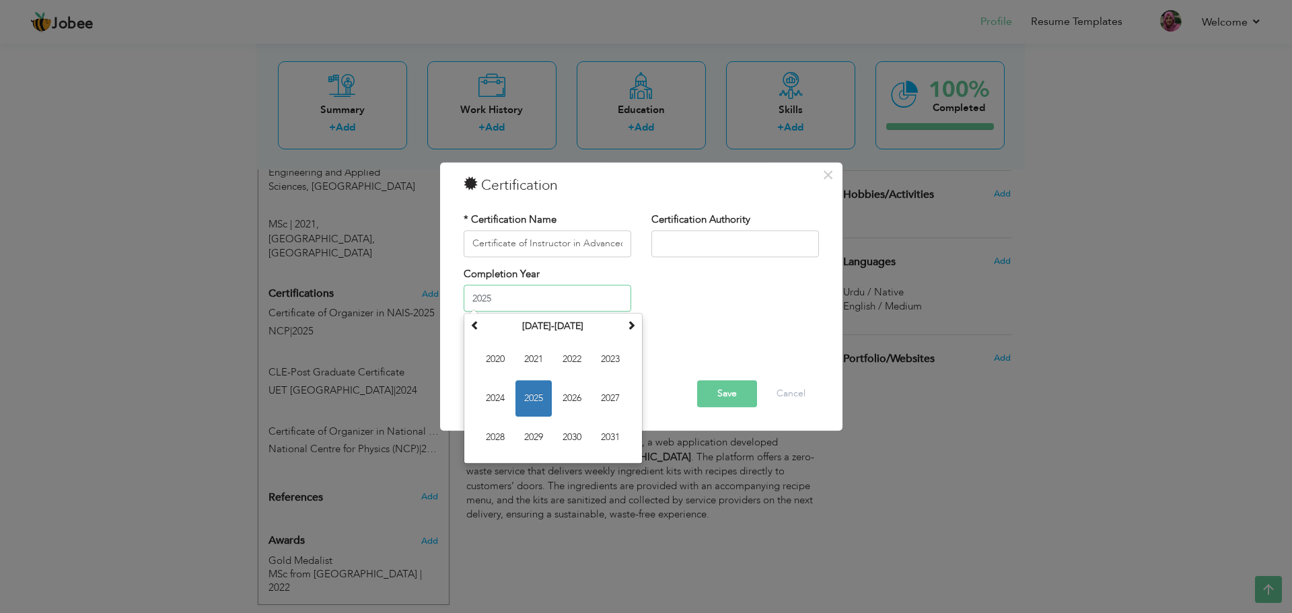
click at [531, 390] on span "2025" at bounding box center [533, 399] width 36 height 36
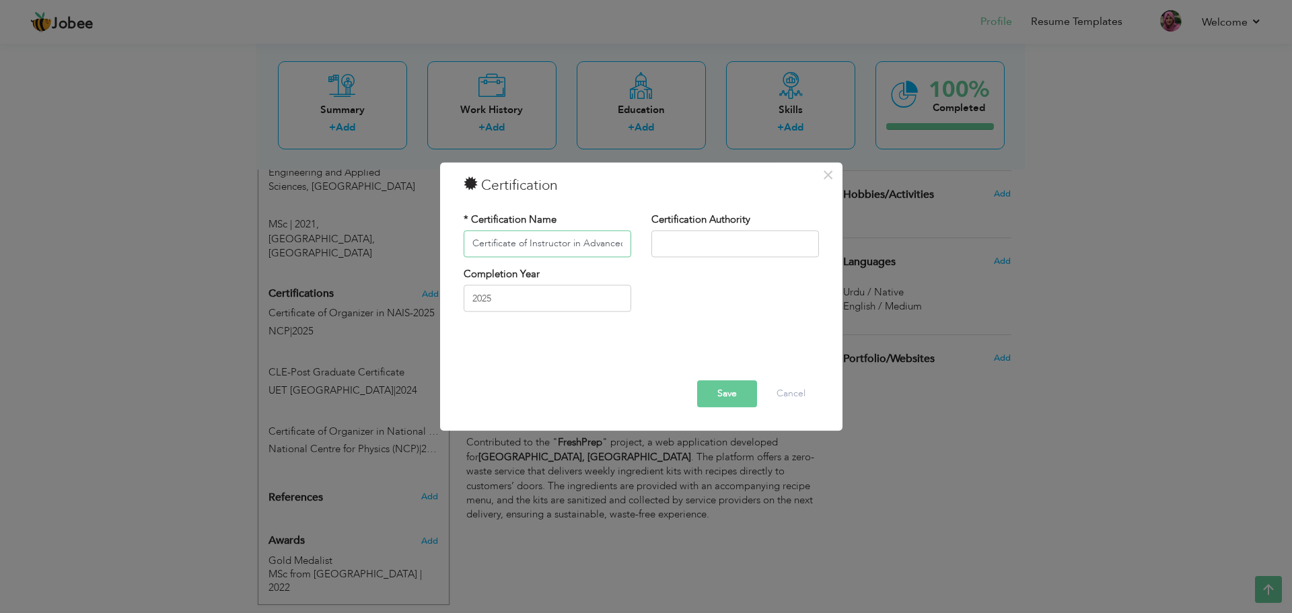
click at [550, 252] on input "Certificate of Instructor in Advanced Machine Learning, Deep Learning & Generat…" at bounding box center [548, 243] width 168 height 27
drag, startPoint x: 494, startPoint y: 244, endPoint x: 575, endPoint y: 242, distance: 80.8
click at [575, 242] on input "Certificate of Instructor in Advanced Machine Learning, Deep Learning & Generat…" at bounding box center [548, 243] width 168 height 27
click at [580, 242] on input "Certificate of Instructor in Advanced Machine Learning, Deep Learning & Generat…" at bounding box center [548, 243] width 168 height 27
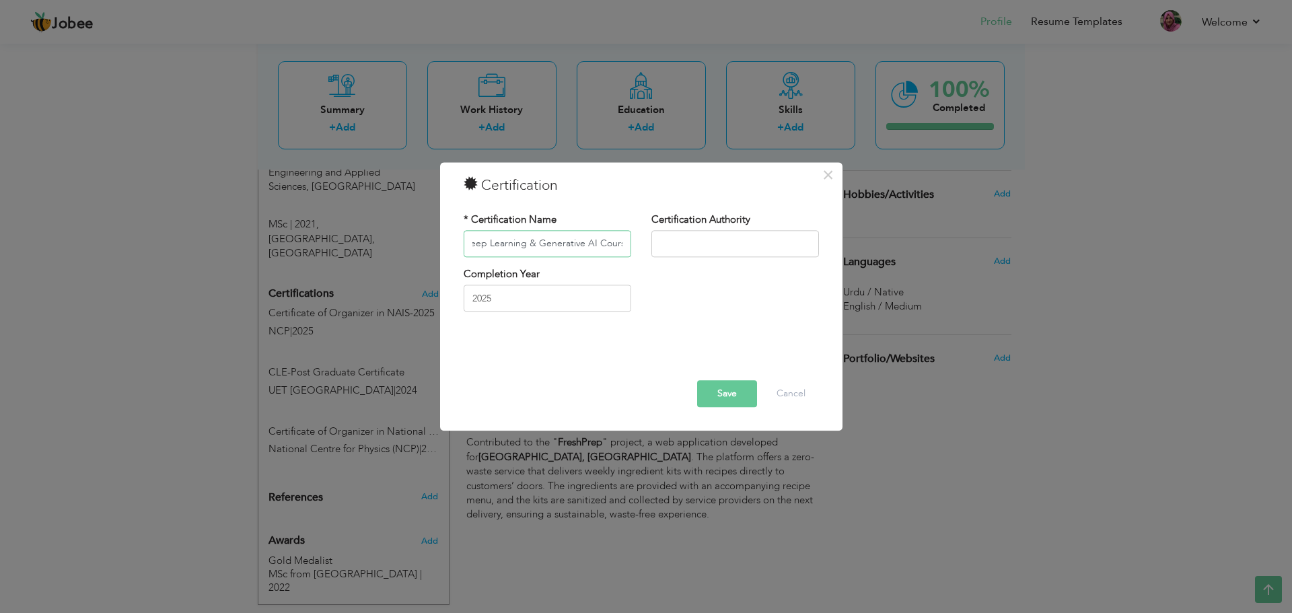
drag, startPoint x: 580, startPoint y: 242, endPoint x: 570, endPoint y: 249, distance: 12.1
click at [570, 249] on input "Certificate of Instructor in Advanced Machine Learning, Deep Learning & Generat…" at bounding box center [548, 243] width 168 height 27
click at [697, 250] on input "text" at bounding box center [735, 243] width 168 height 27
click at [739, 392] on button "Save" at bounding box center [727, 393] width 60 height 27
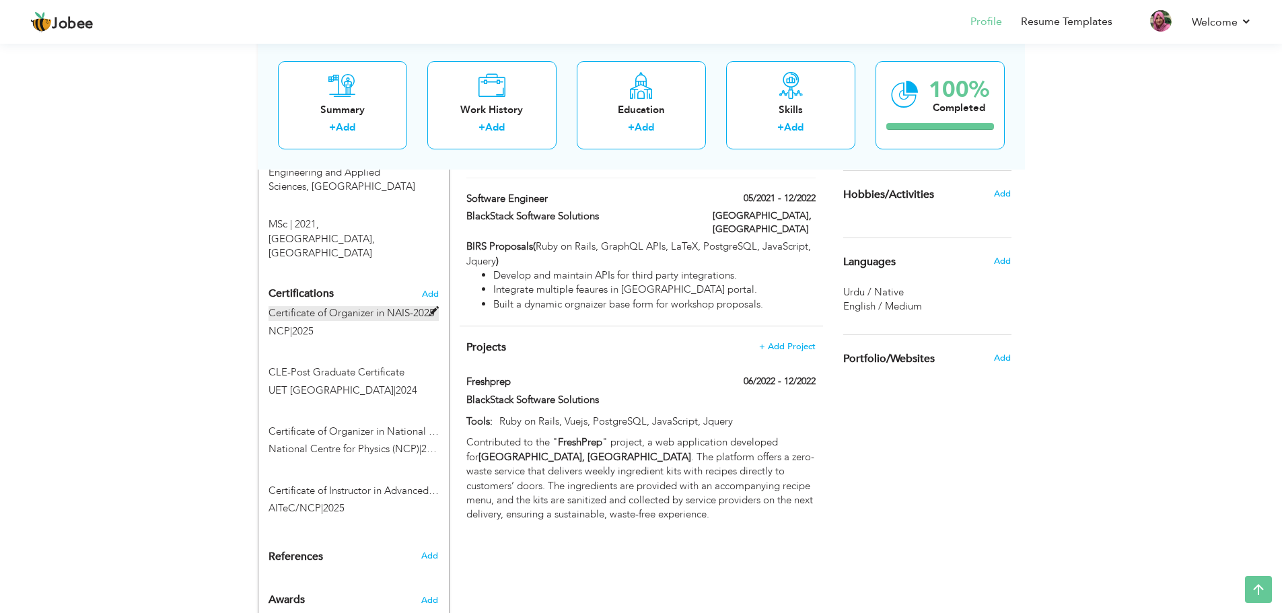
click at [431, 307] on span at bounding box center [434, 312] width 10 height 10
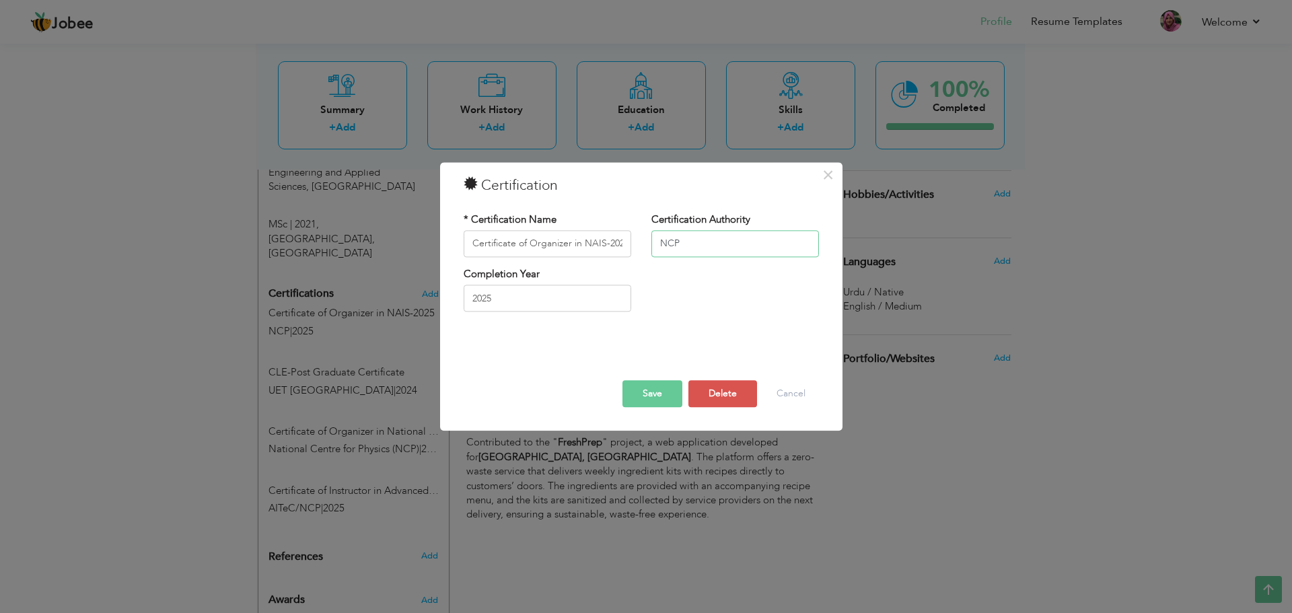
click at [659, 244] on input "NCP" at bounding box center [735, 243] width 168 height 27
type input "AITeC/NCP"
click at [660, 392] on button "Save" at bounding box center [652, 393] width 60 height 27
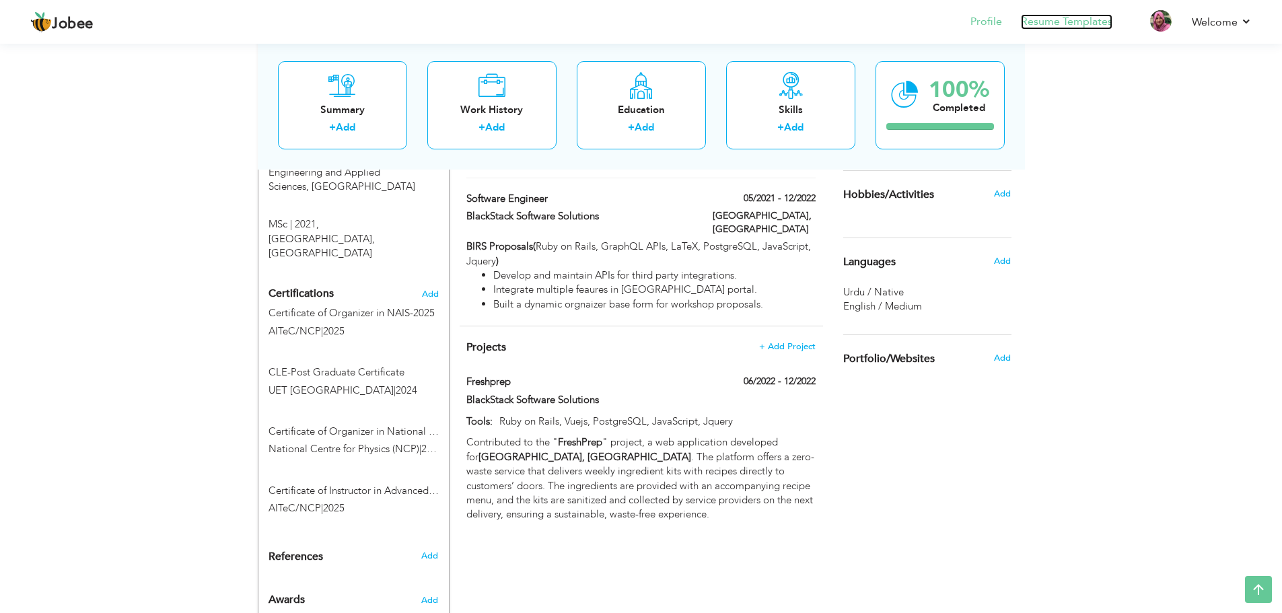
click at [1066, 26] on link "Resume Templates" at bounding box center [1066, 21] width 91 height 15
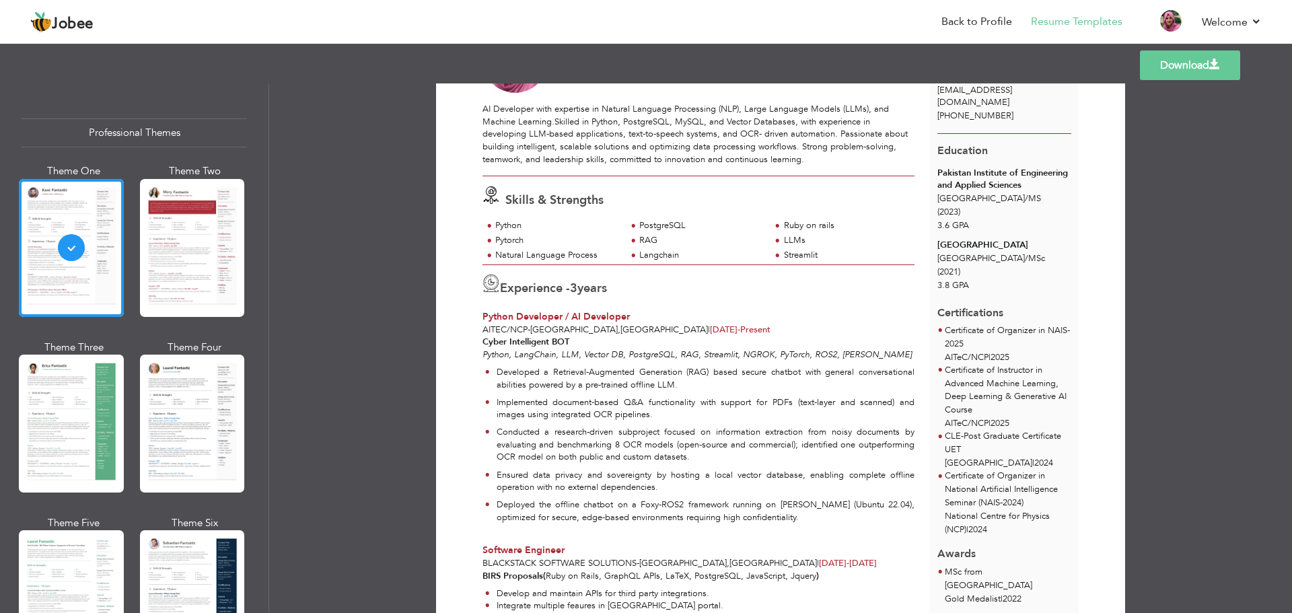
scroll to position [135, 0]
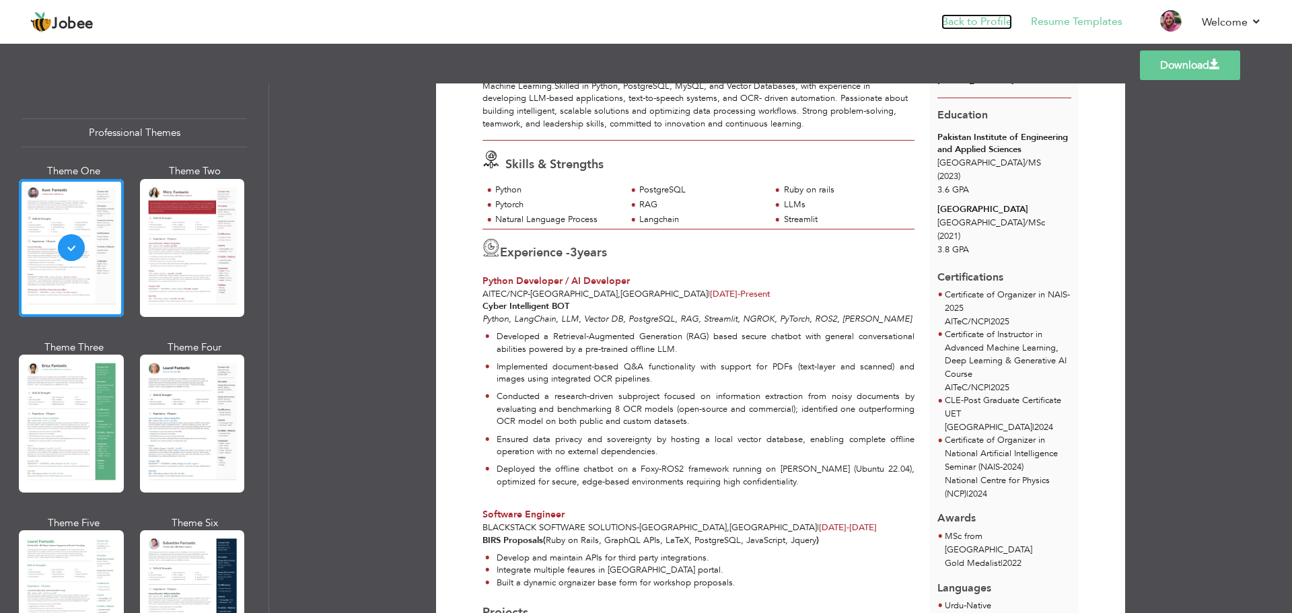
click at [996, 26] on link "Back to Profile" at bounding box center [976, 21] width 71 height 15
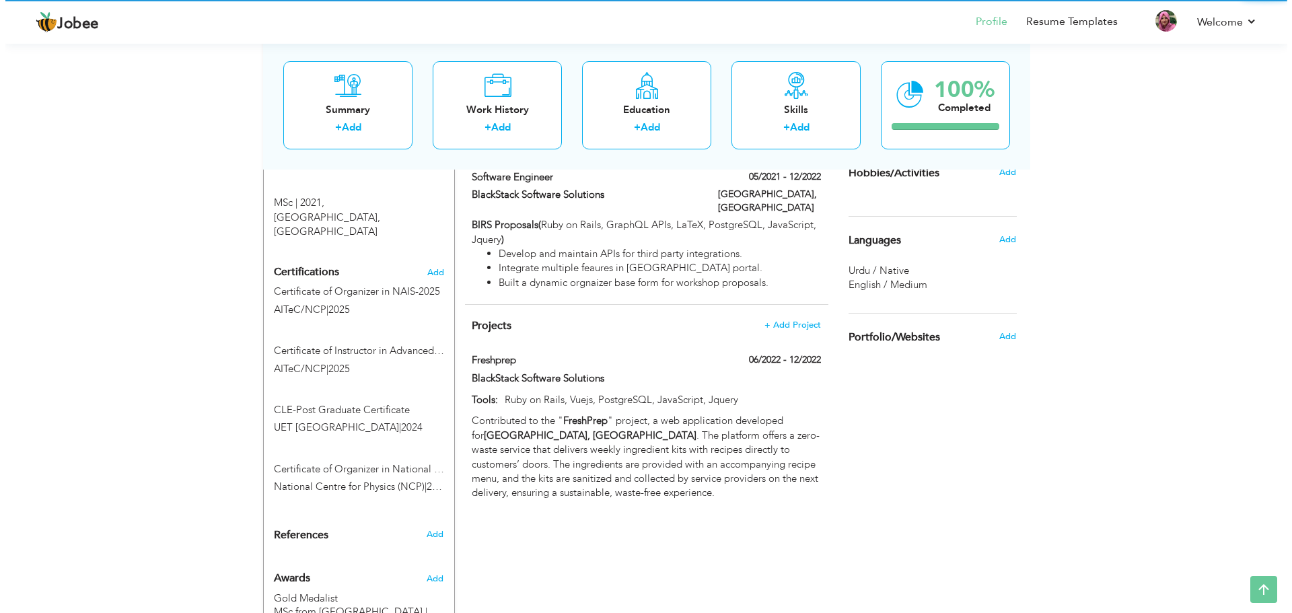
scroll to position [659, 0]
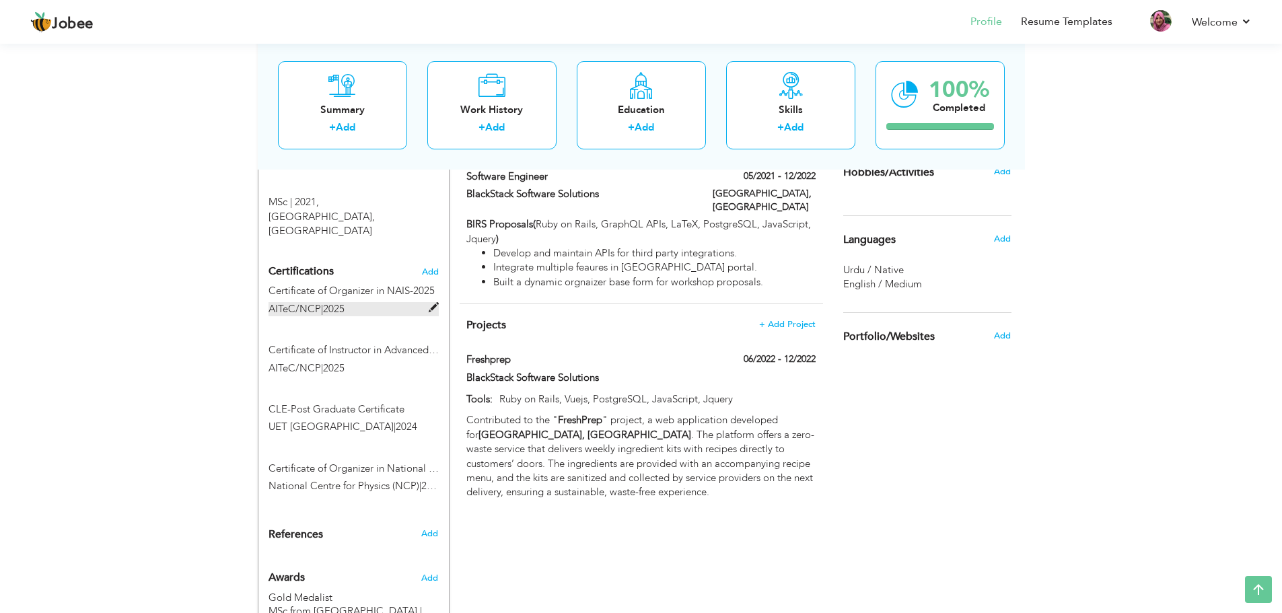
click at [432, 303] on span at bounding box center [434, 308] width 10 height 10
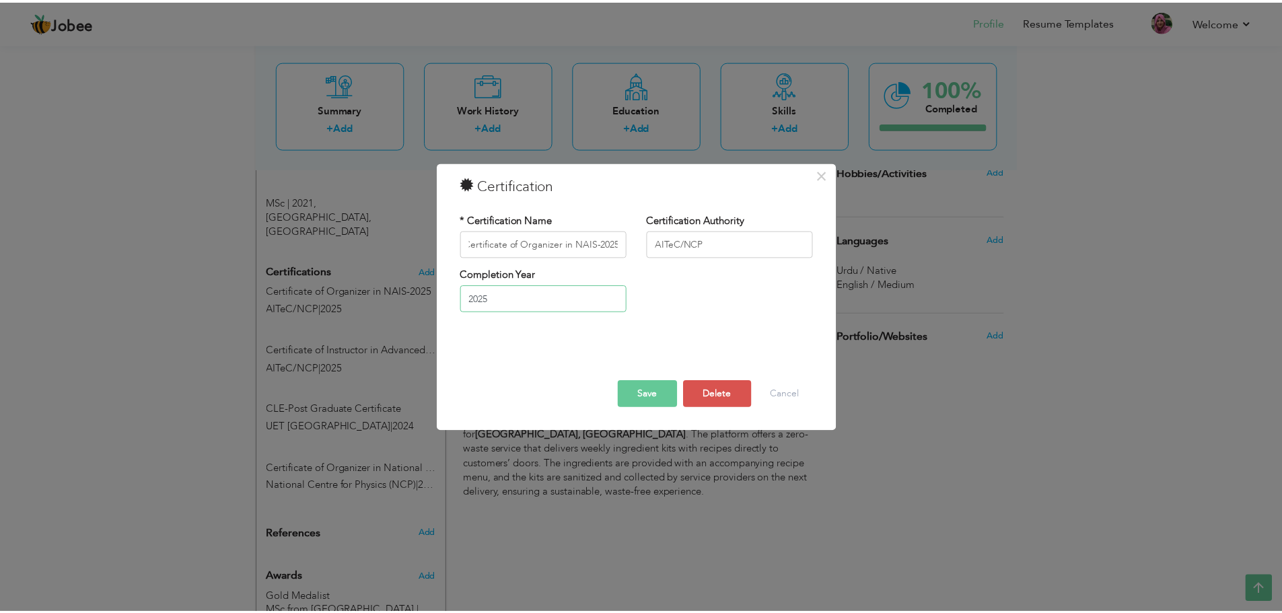
scroll to position [0, 0]
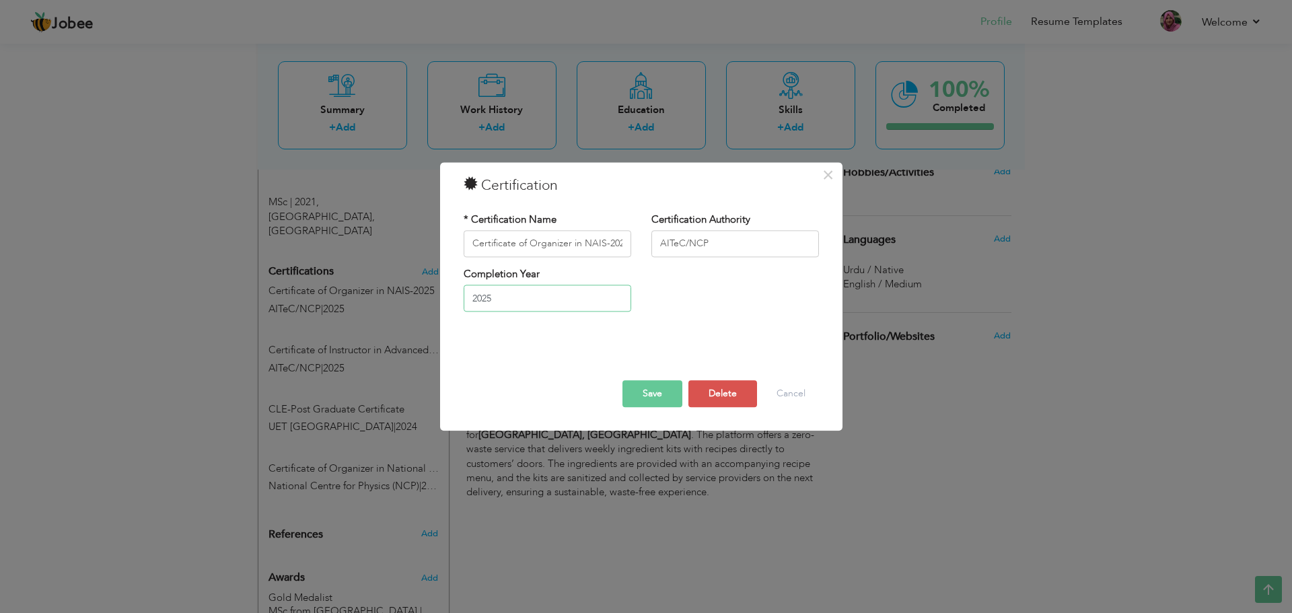
click at [568, 305] on input "2025" at bounding box center [548, 298] width 168 height 27
click at [652, 293] on div "Completion Year [DATE]" at bounding box center [640, 294] width 375 height 54
click at [830, 176] on span "×" at bounding box center [827, 175] width 11 height 24
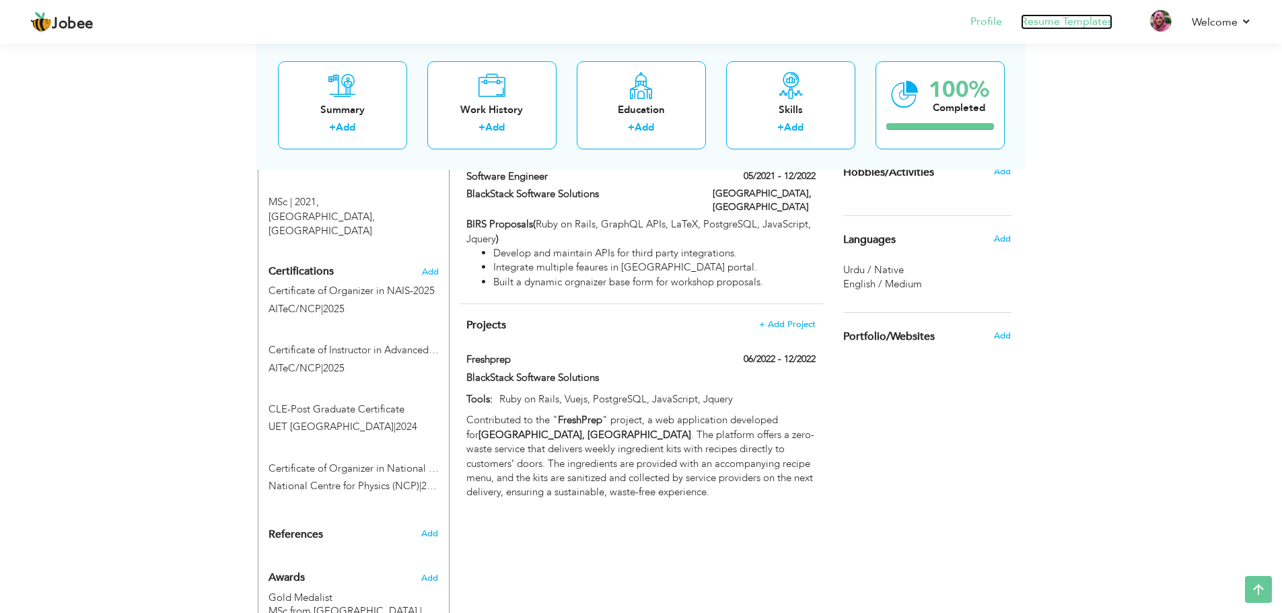
click at [1047, 17] on link "Resume Templates" at bounding box center [1066, 21] width 91 height 15
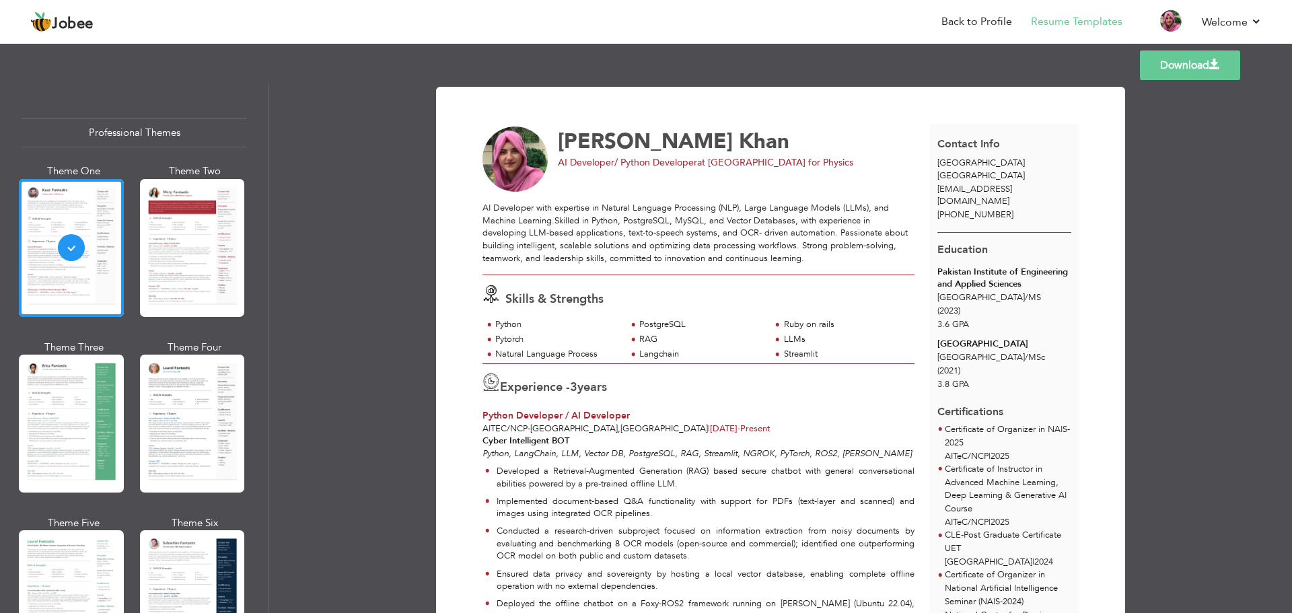
click at [1167, 68] on link "Download" at bounding box center [1190, 65] width 100 height 30
